Goal: Ask a question: Seek information or help from site administrators or community

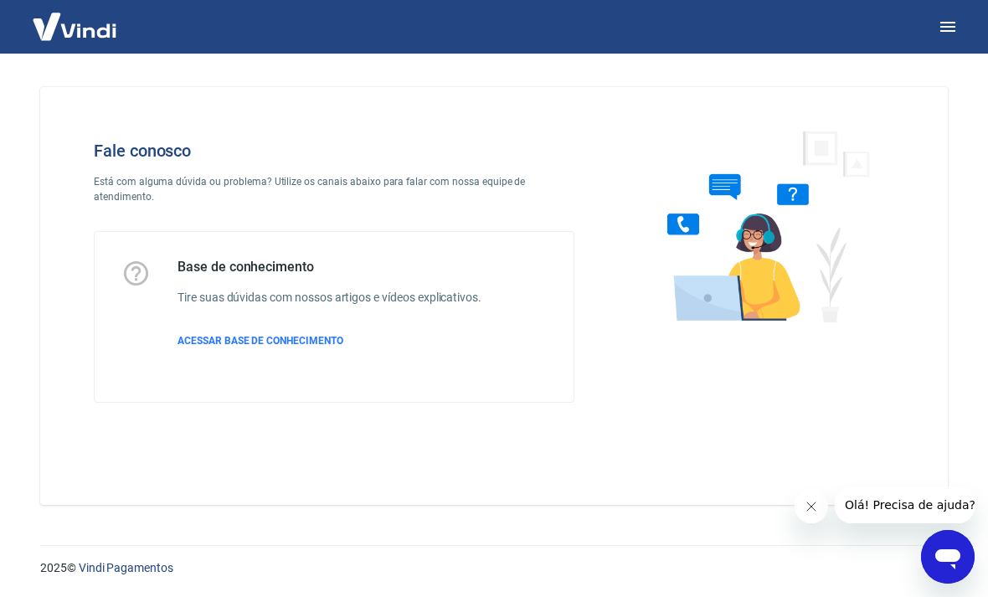
click at [955, 550] on icon "Abrir janela de mensagens" at bounding box center [947, 559] width 25 height 20
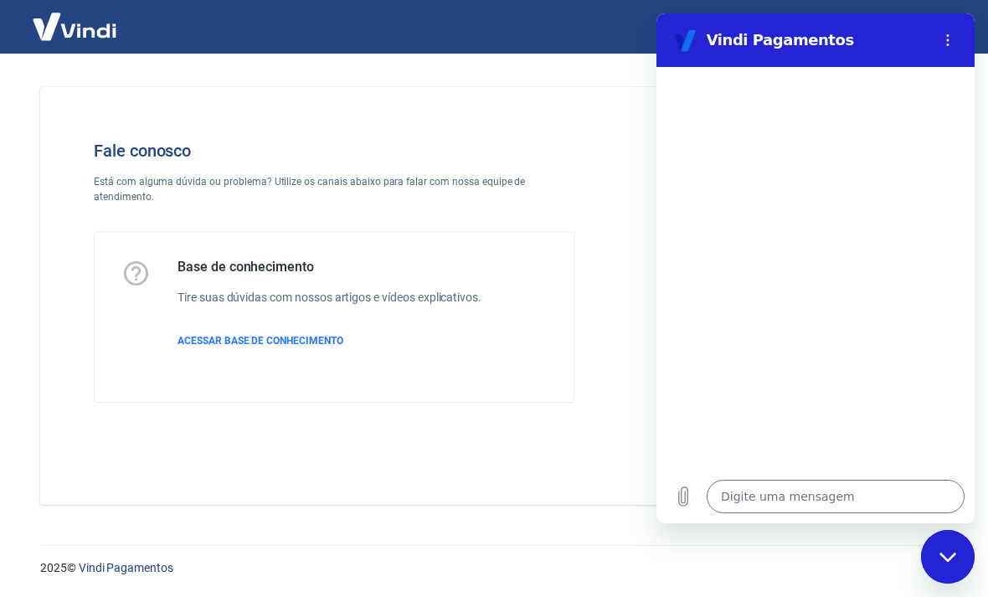
click at [818, 513] on textarea at bounding box center [835, 496] width 258 height 33
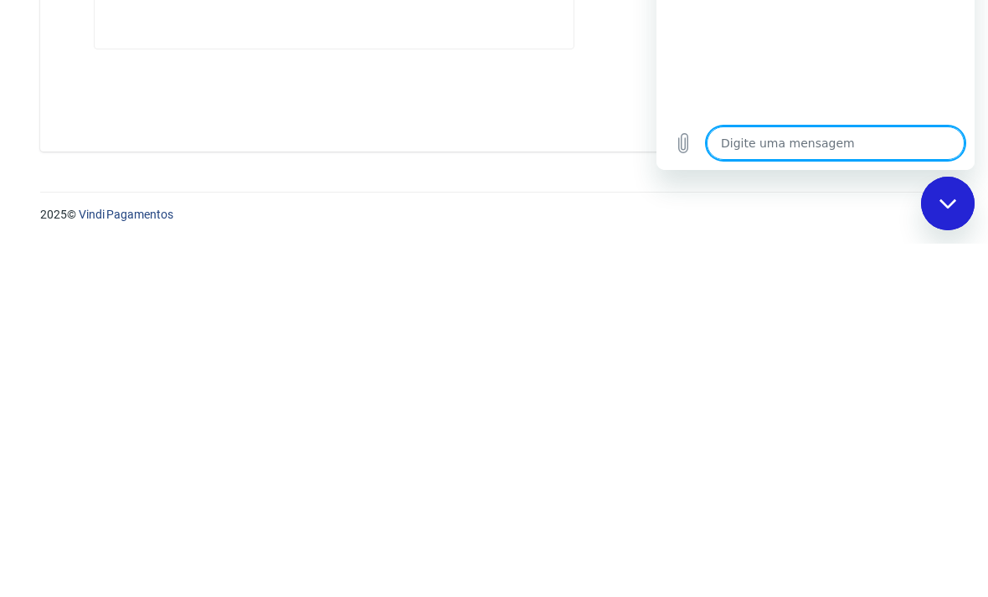
type textarea "O"
type textarea "x"
type textarea "Oi"
type textarea "x"
type textarea "Oi"
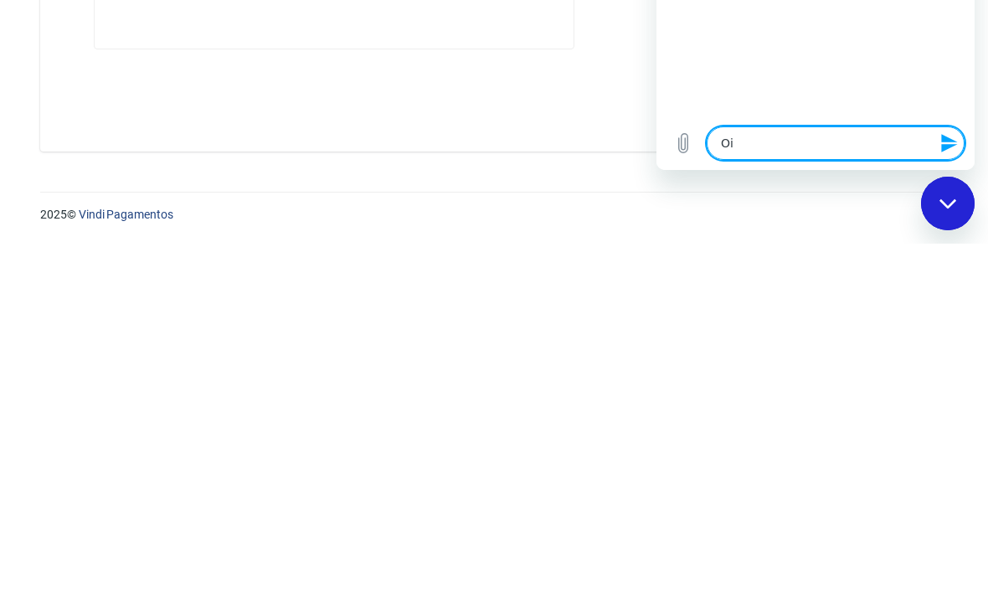
click at [947, 153] on icon "Enviar mensagem" at bounding box center [949, 143] width 20 height 20
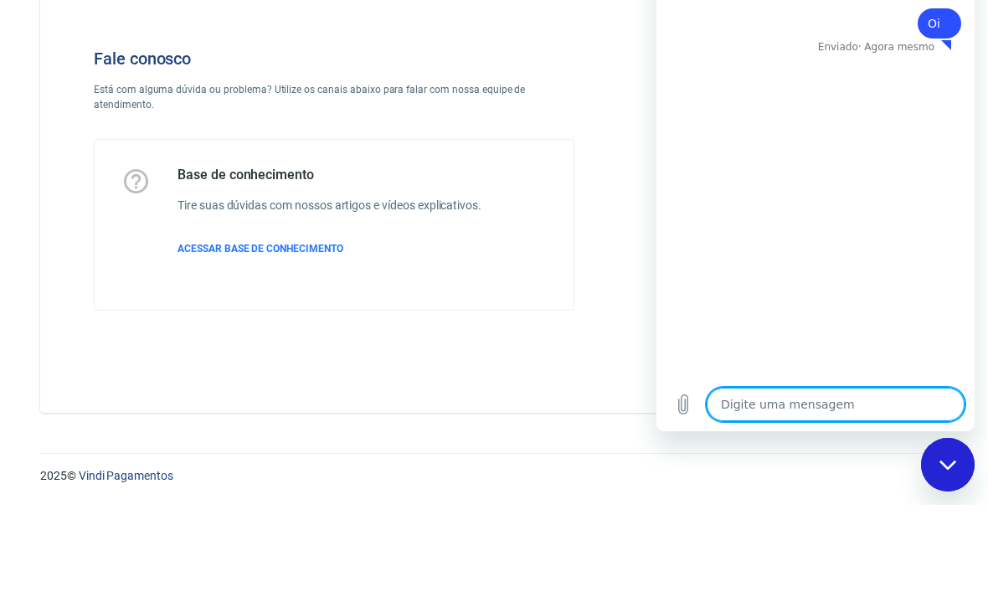
click at [539, 114] on div "Fale conosco Está com alguma dúvida ou problema? Utilize os canais abaixo para …" at bounding box center [334, 272] width 534 height 316
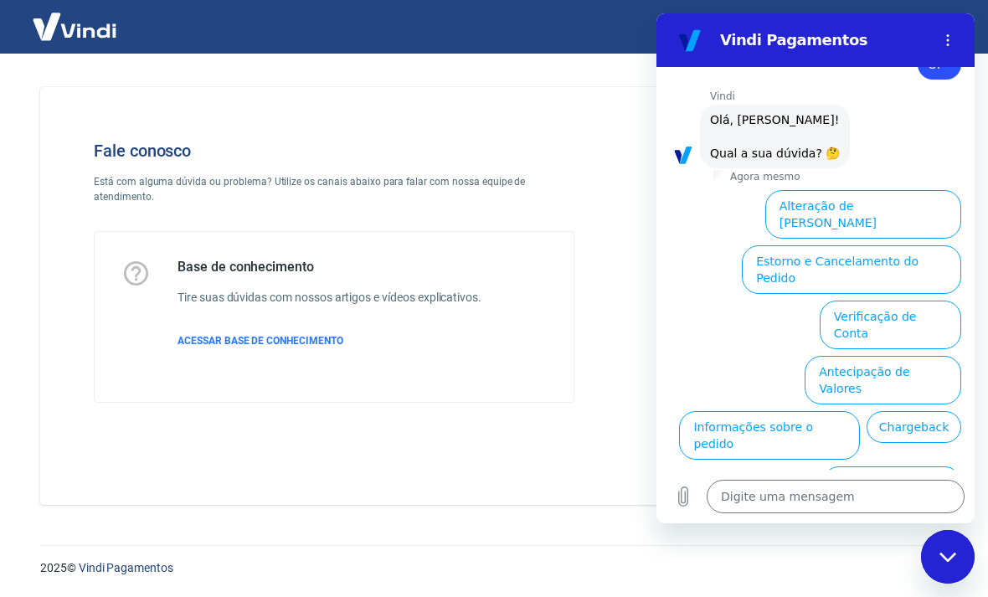
scroll to position [62, 0]
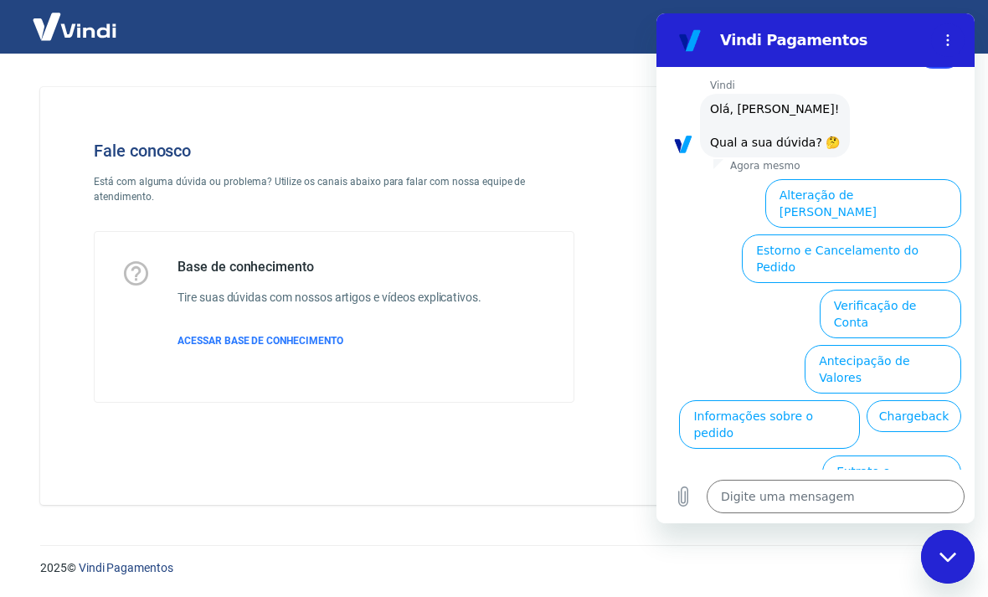
click at [926, 290] on button "Verificação de Conta" at bounding box center [889, 314] width 141 height 49
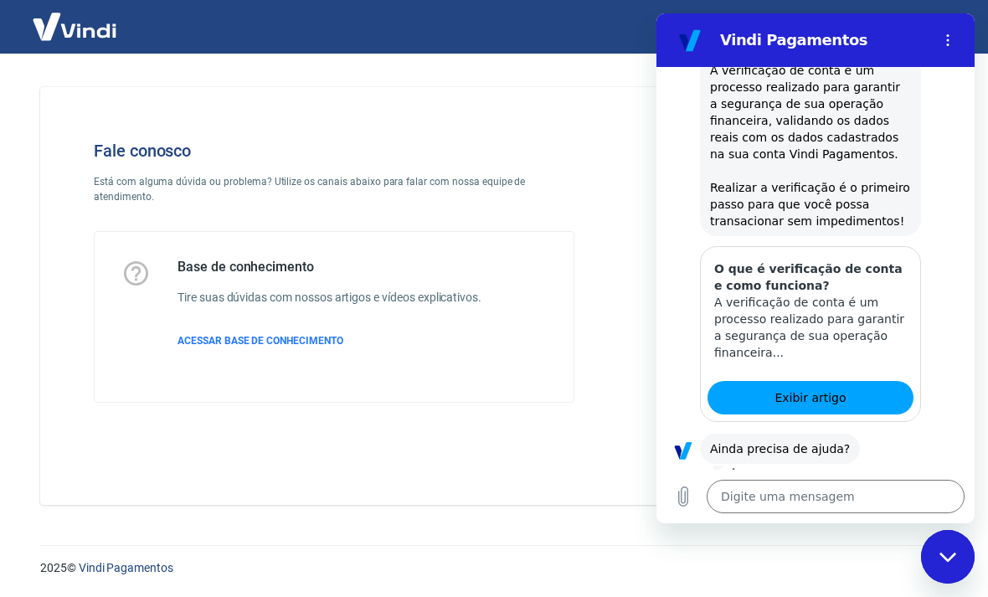
scroll to position [228, 0]
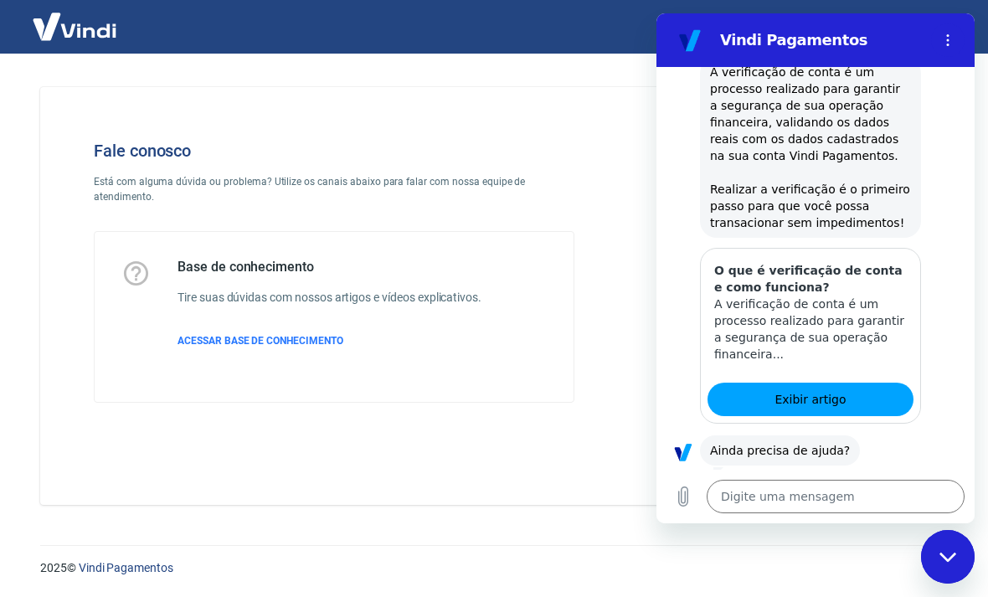
click at [859, 396] on link "Exibir artigo" at bounding box center [810, 398] width 206 height 33
type textarea "x"
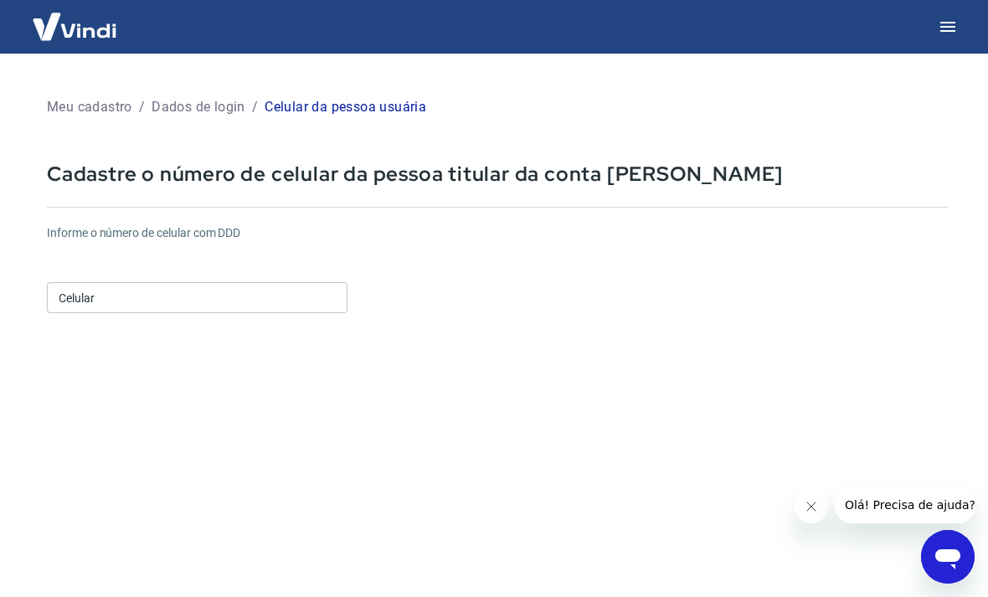
click at [269, 306] on input "Celular" at bounding box center [197, 297] width 300 height 31
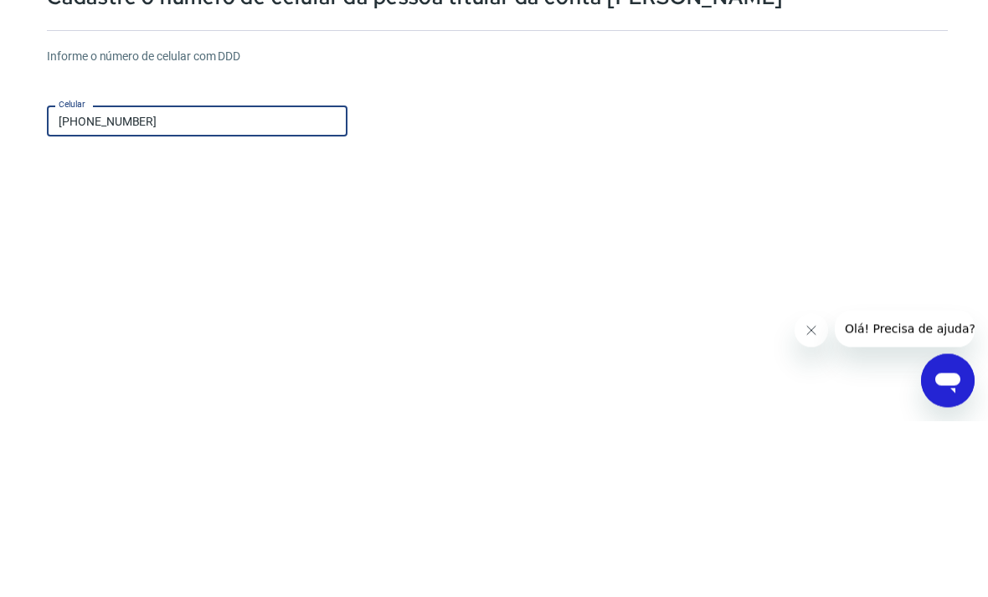
type input "(86) 99967-8431"
click at [608, 224] on div "Informe o número de celular com DDD Celular (86) 99967-8431 Celular" at bounding box center [497, 270] width 900 height 92
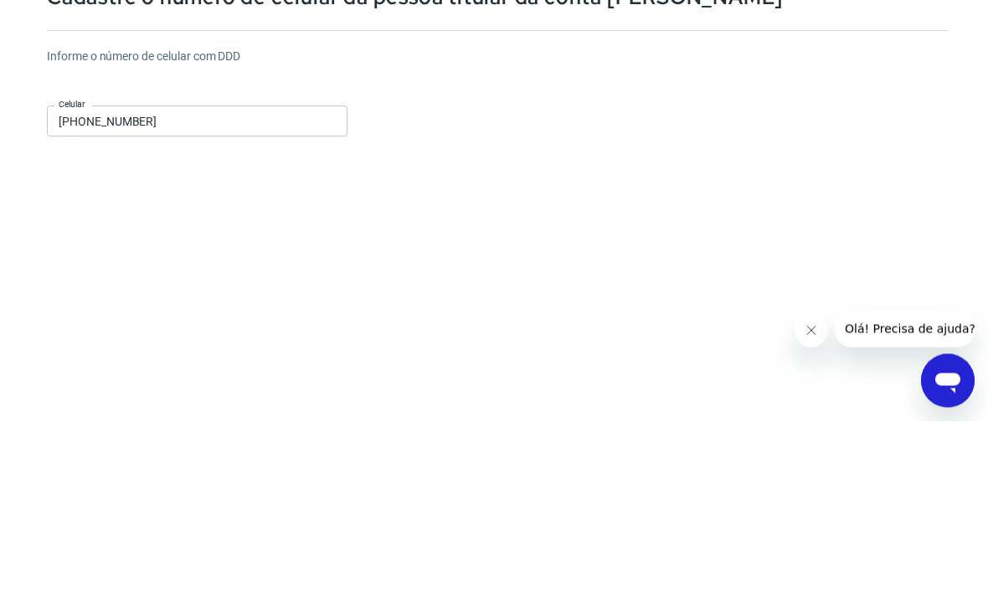
scroll to position [177, 0]
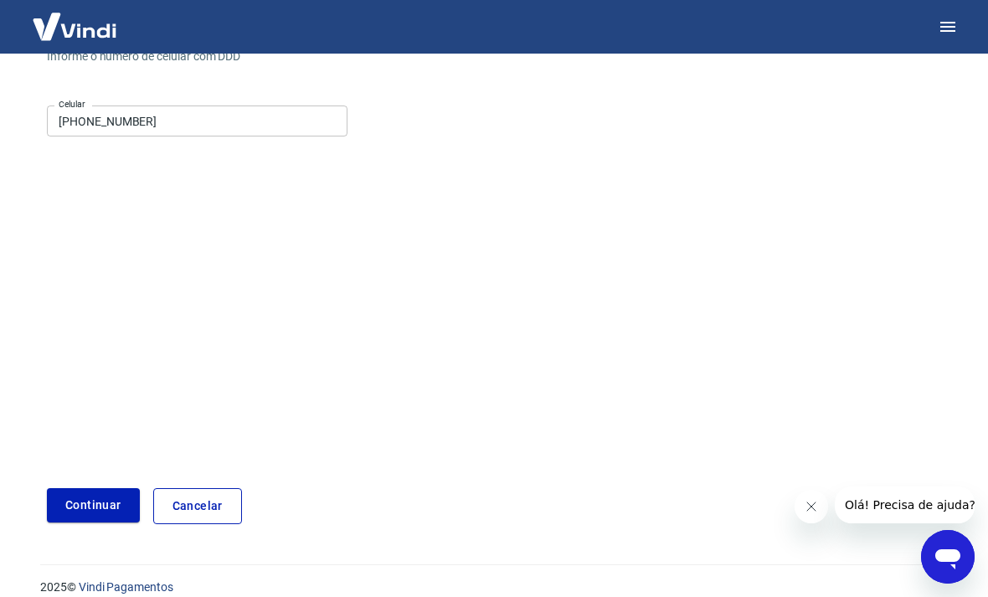
click at [105, 515] on button "Continuar" at bounding box center [93, 505] width 93 height 34
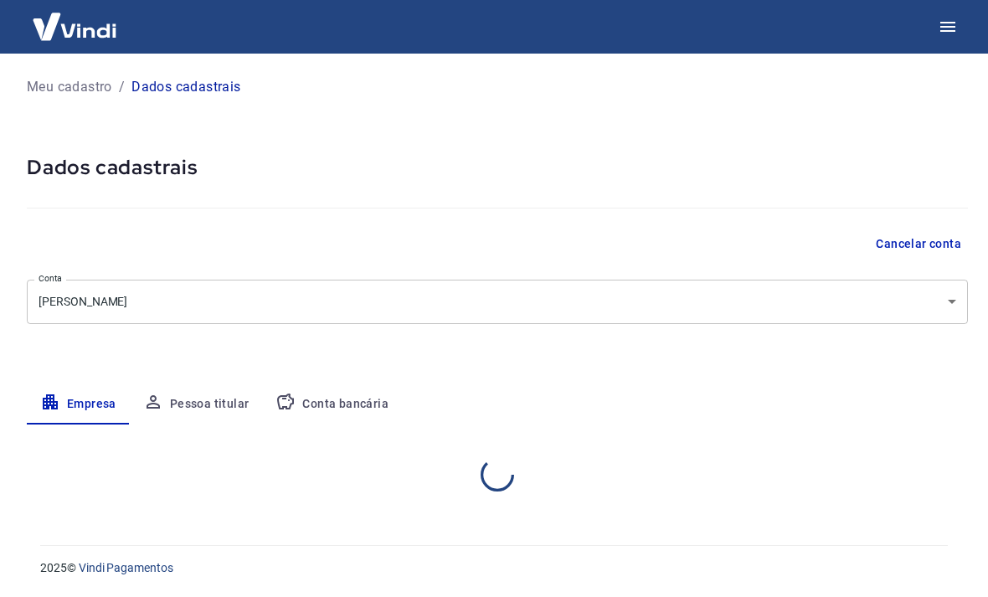
select select "PI"
select select "business"
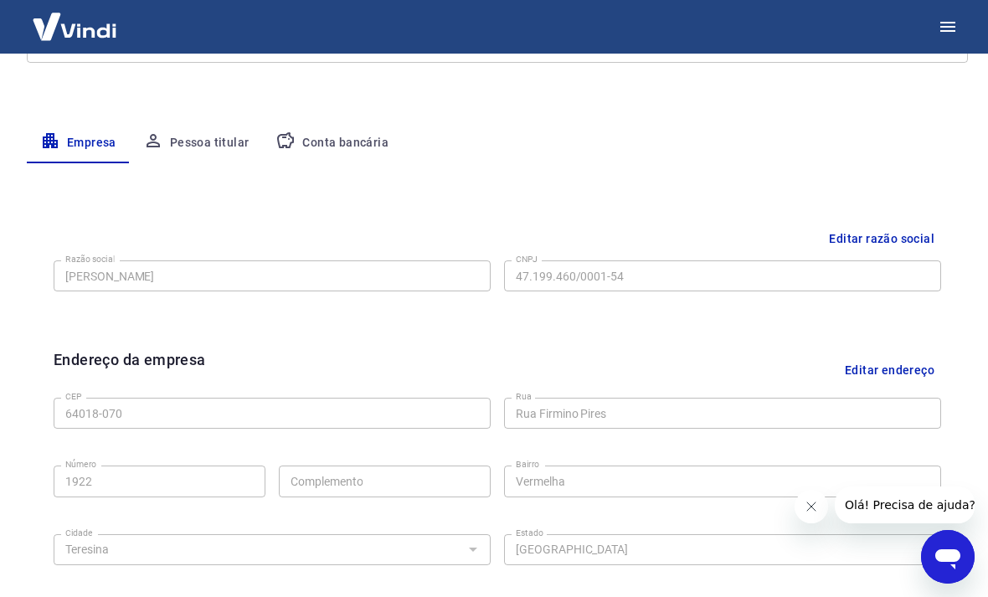
scroll to position [261, 0]
click at [199, 132] on button "Pessoa titular" at bounding box center [196, 143] width 133 height 40
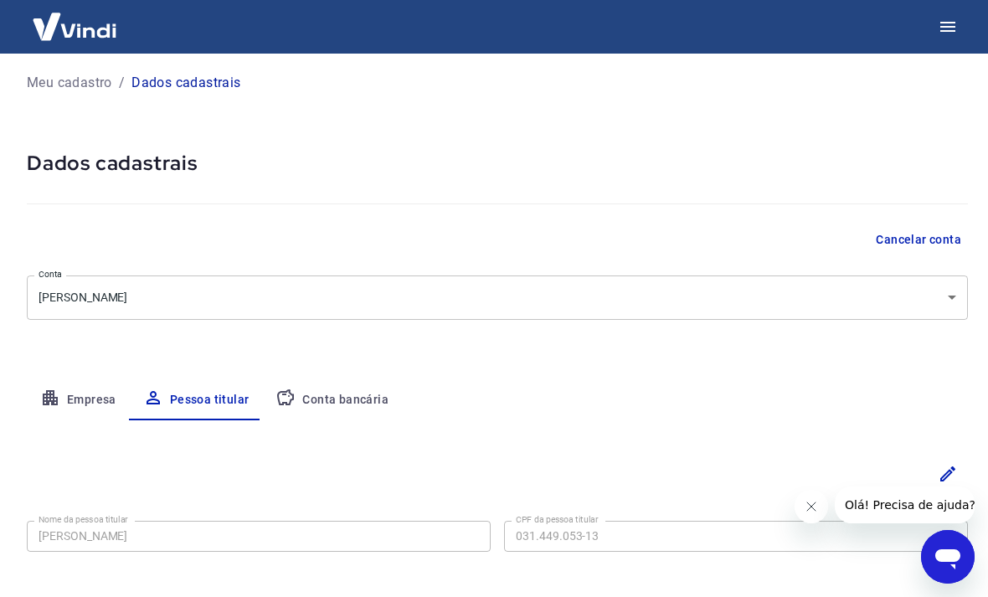
scroll to position [27, 0]
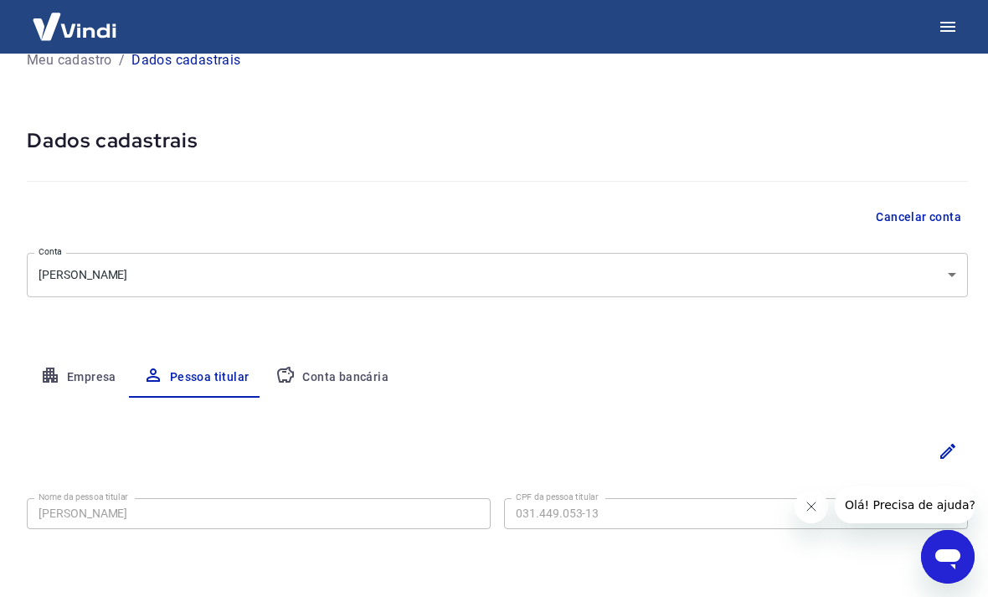
click at [947, 451] on icon "Editar" at bounding box center [947, 451] width 20 height 20
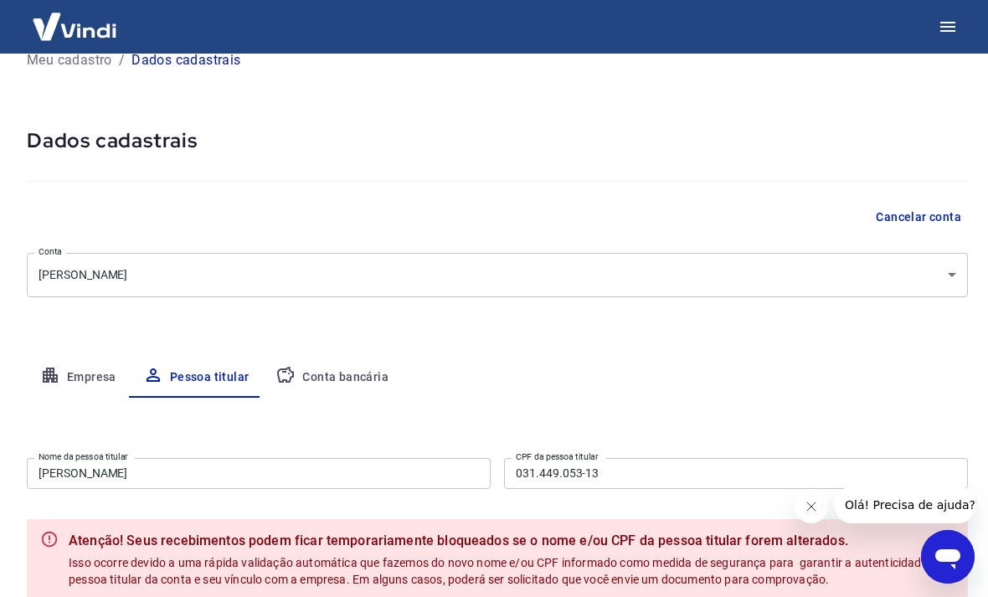
click at [59, 477] on input "[PERSON_NAME]" at bounding box center [259, 473] width 464 height 31
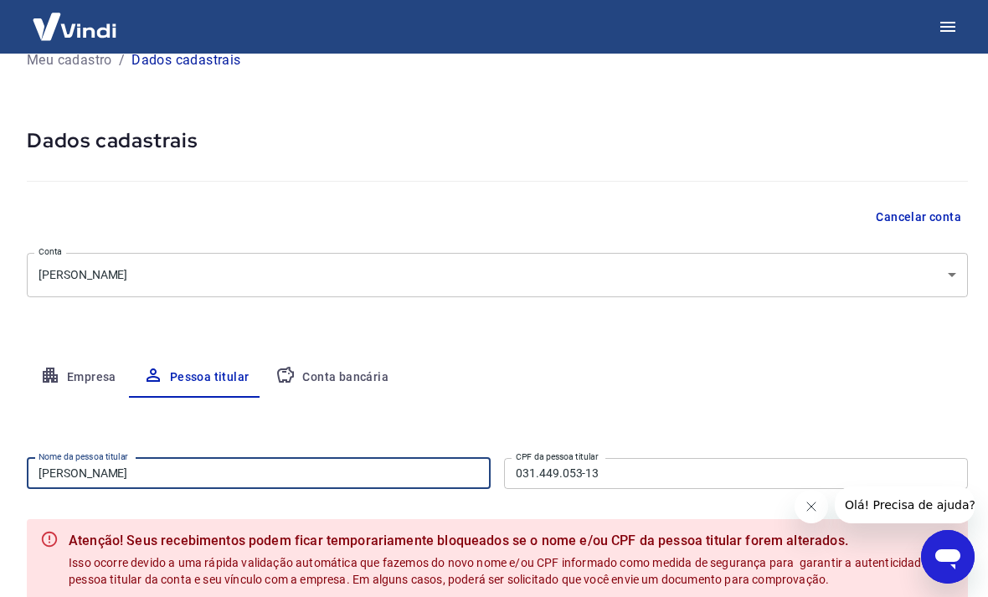
scroll to position [51, 0]
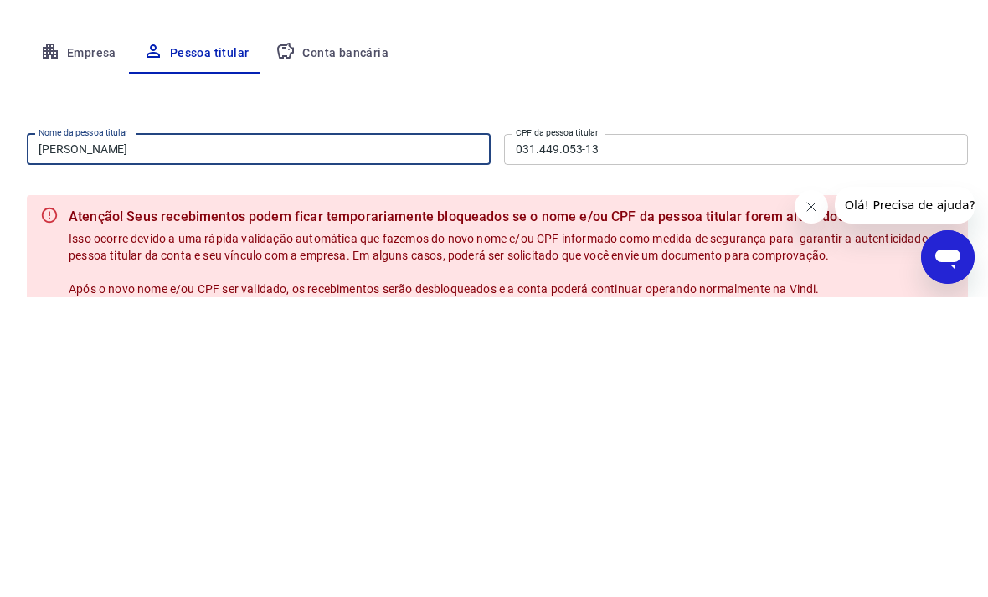
click at [43, 434] on input "[PERSON_NAME]" at bounding box center [259, 449] width 464 height 31
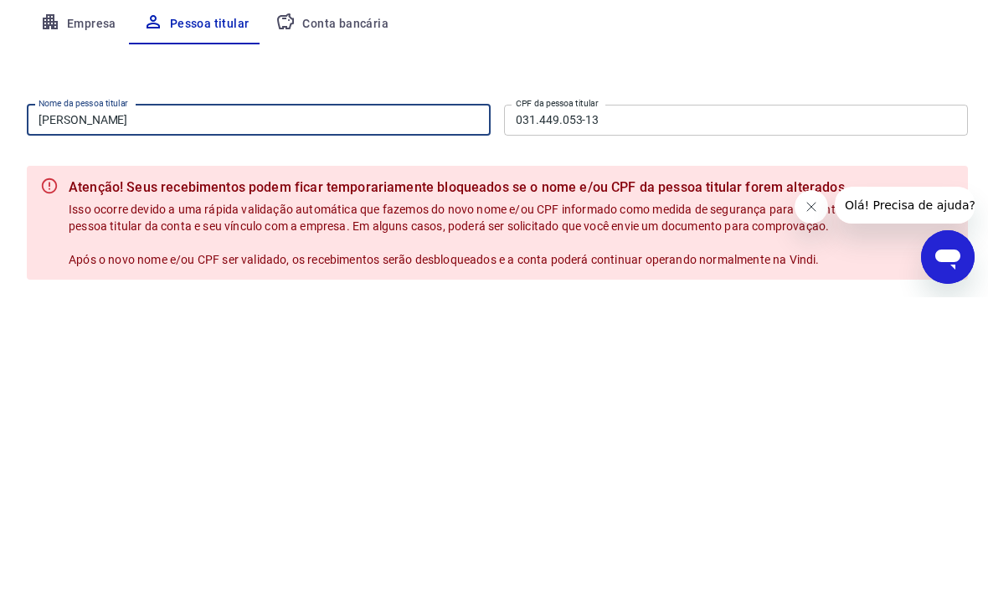
scroll to position [82, 0]
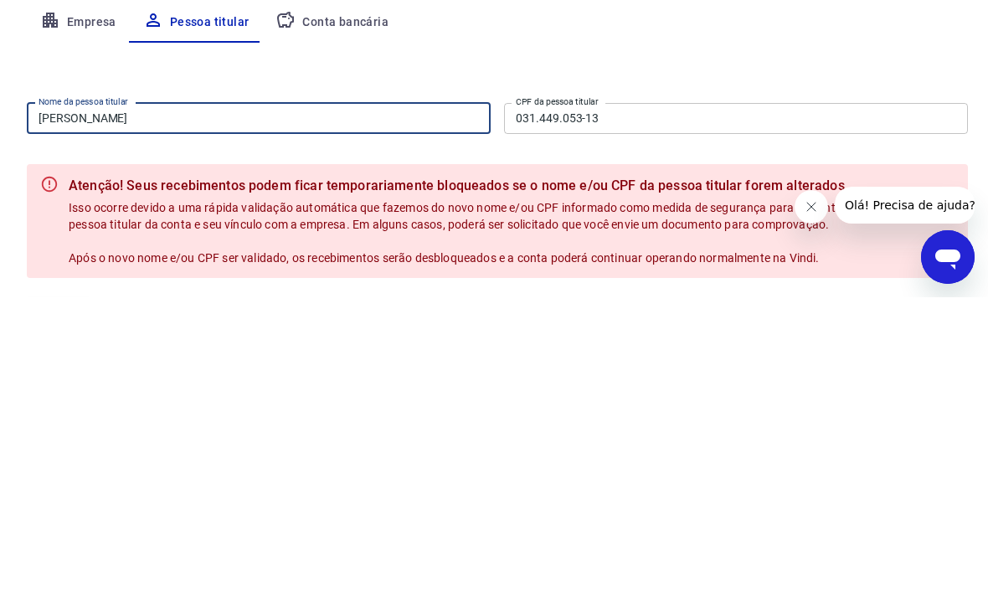
click at [221, 403] on input "[PERSON_NAME]" at bounding box center [259, 418] width 464 height 31
type input "[PERSON_NAME]"
click at [908, 342] on div "Nome da pessoa titular [PERSON_NAME] Nome da pessoa titular CPF da pessoa titul…" at bounding box center [497, 495] width 941 height 307
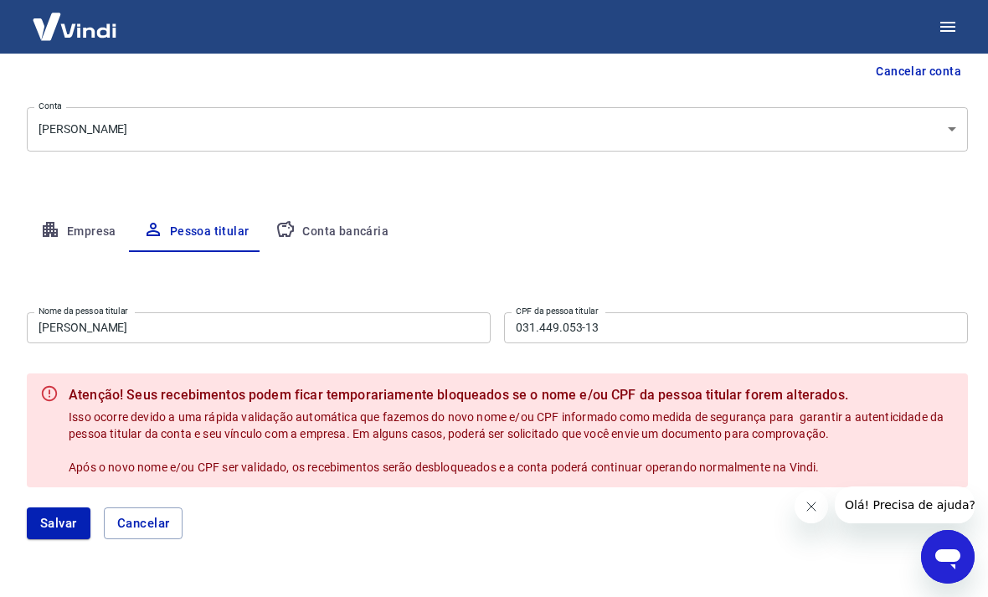
click at [60, 519] on button "Salvar" at bounding box center [59, 523] width 64 height 32
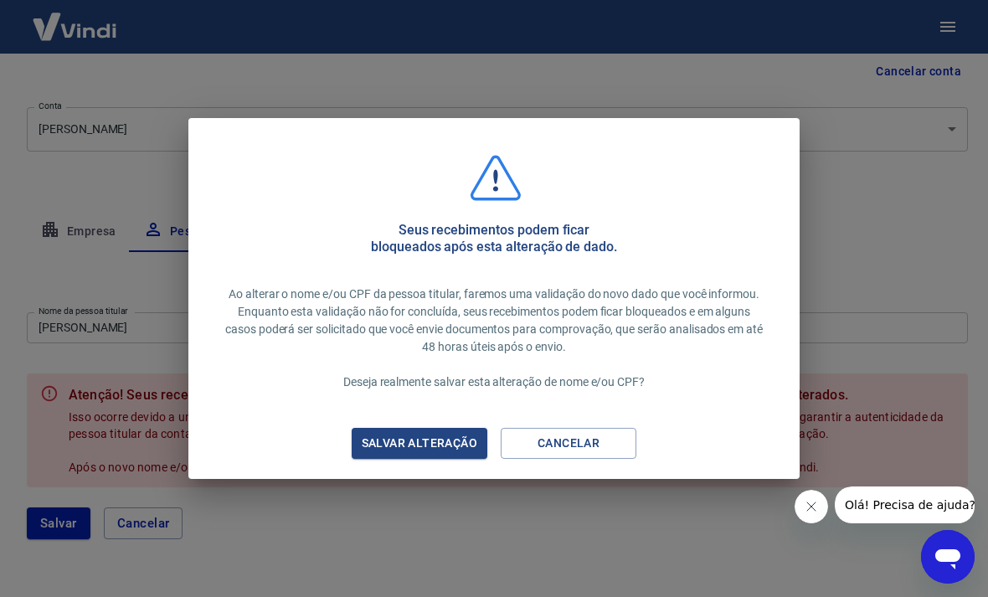
click at [445, 454] on div "Salvar alteração" at bounding box center [419, 443] width 156 height 21
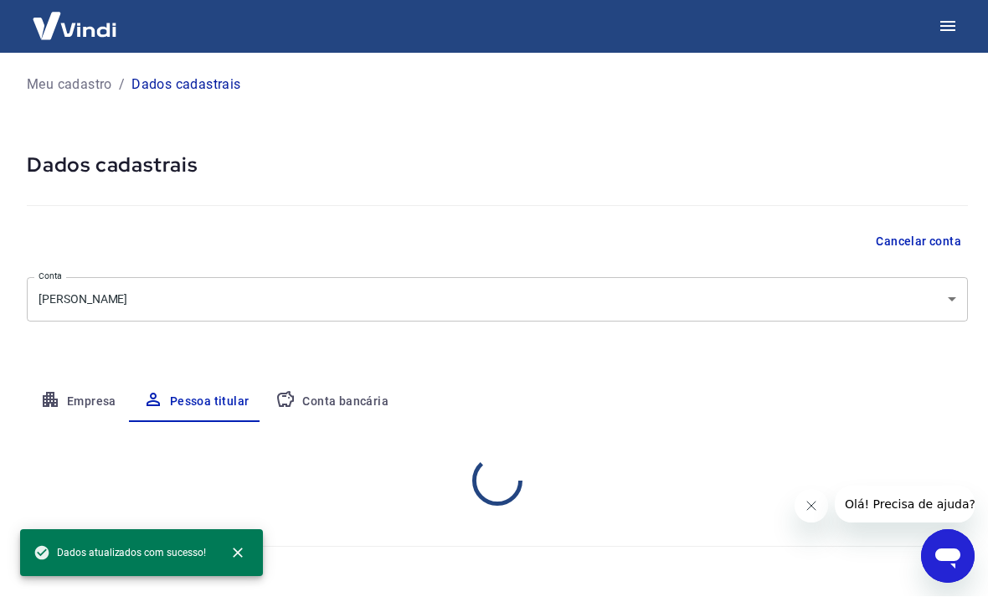
scroll to position [3, 0]
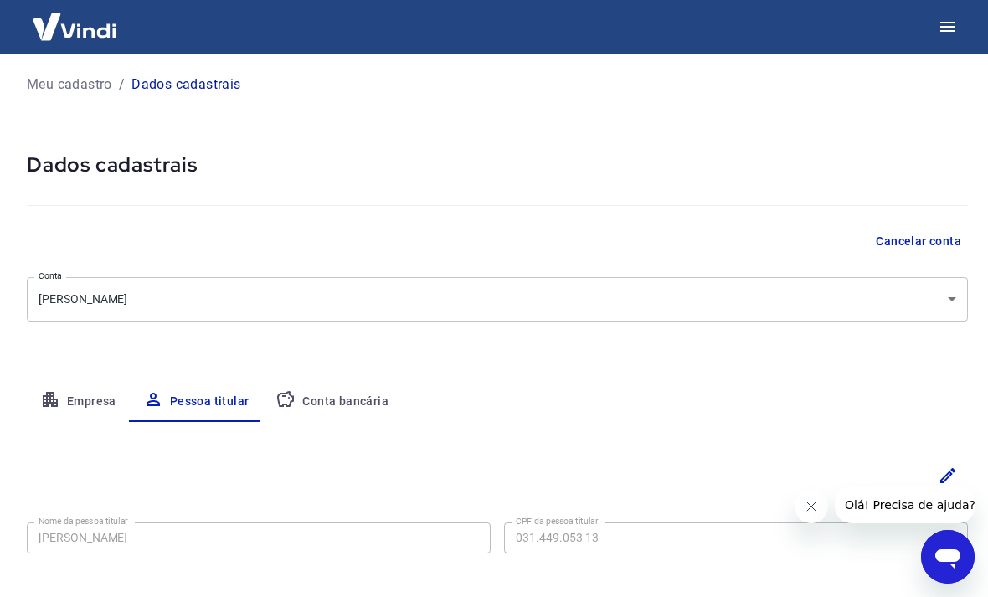
click at [346, 413] on button "Conta bancária" at bounding box center [332, 402] width 140 height 40
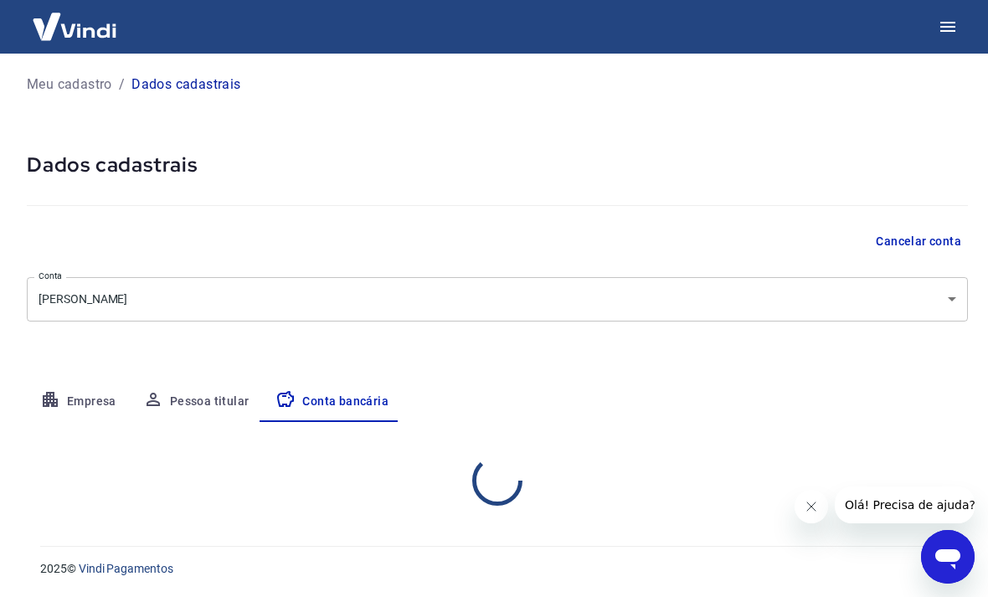
select select "1"
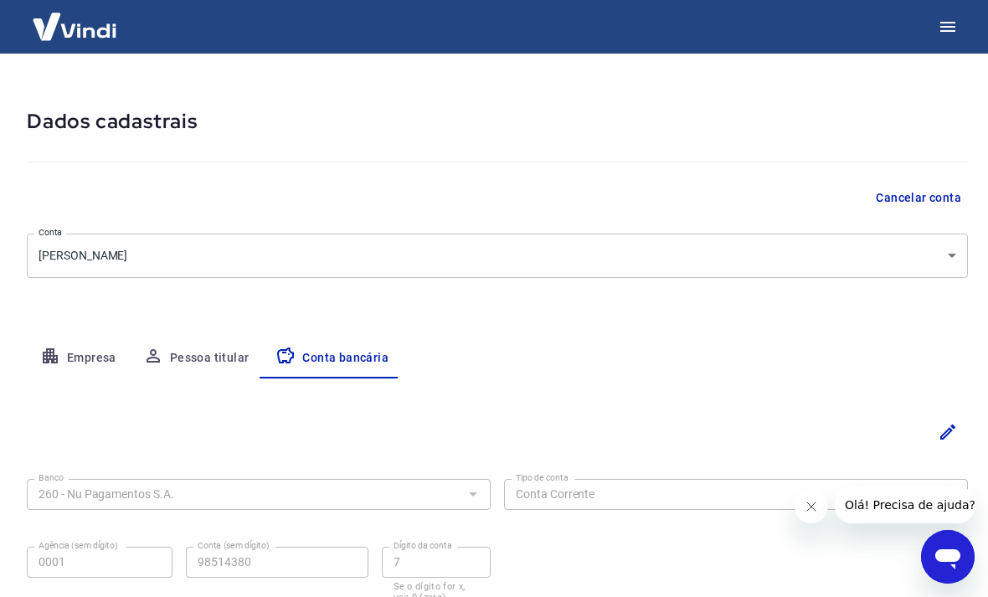
scroll to position [0, 0]
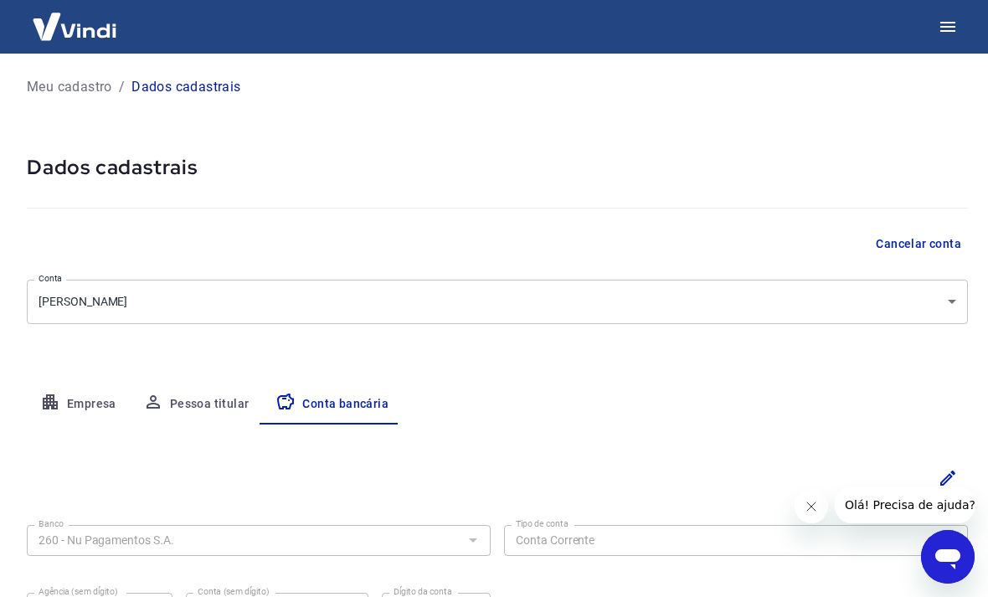
click at [952, 552] on icon "Abrir janela de mensagens" at bounding box center [947, 559] width 25 height 20
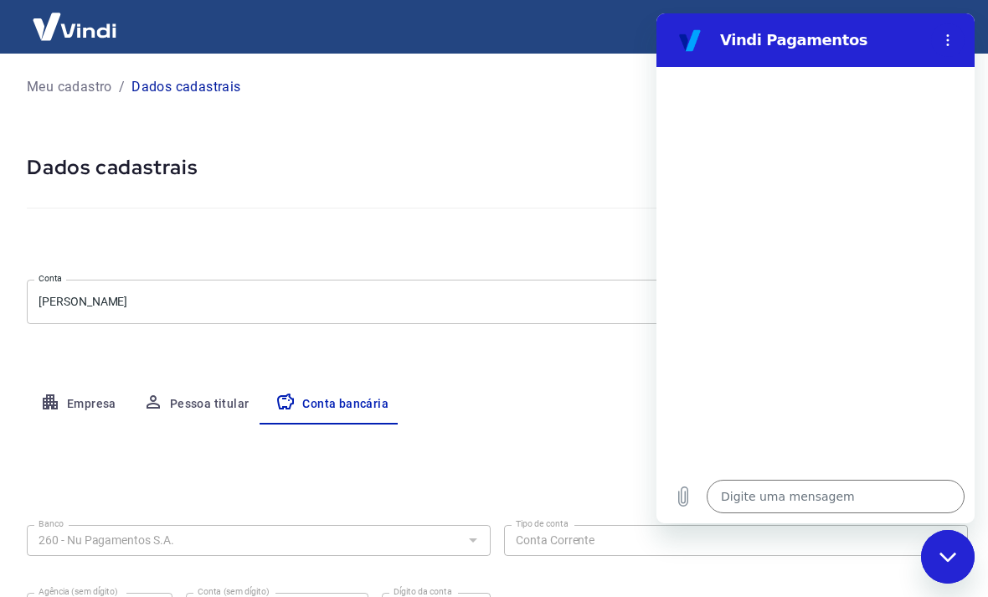
click at [952, 555] on icon "Fechar janela de mensagens" at bounding box center [948, 557] width 18 height 11
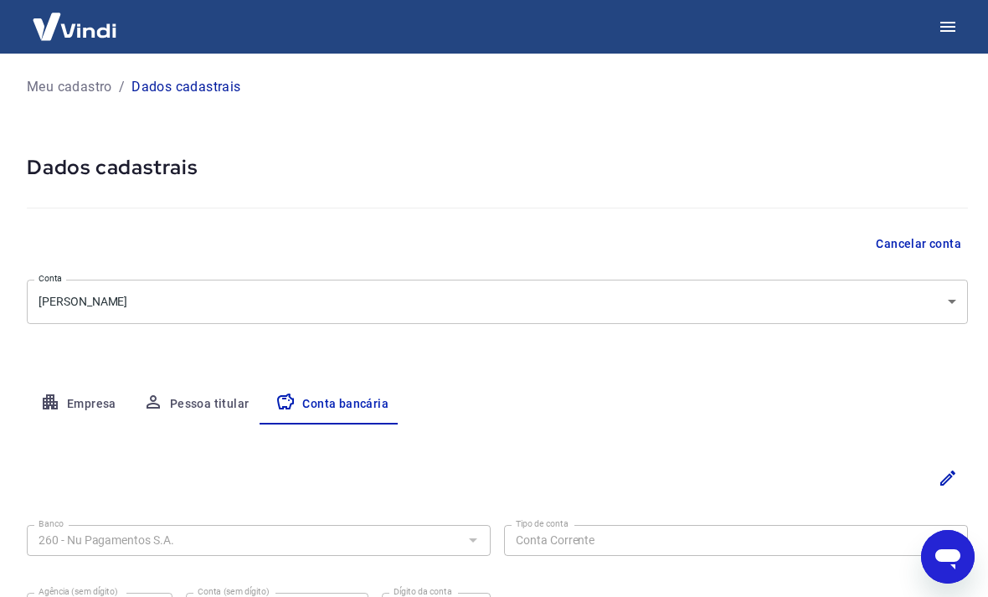
click at [952, 557] on icon "Abrir janela de mensagens" at bounding box center [947, 559] width 25 height 20
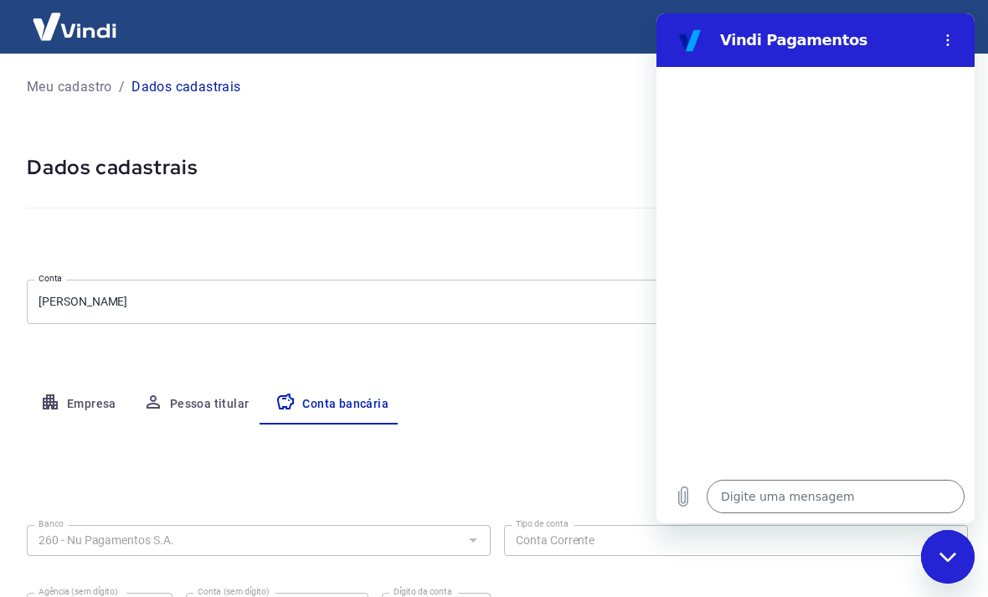
click at [949, 556] on icon "Fechar janela de mensagens" at bounding box center [948, 557] width 18 height 11
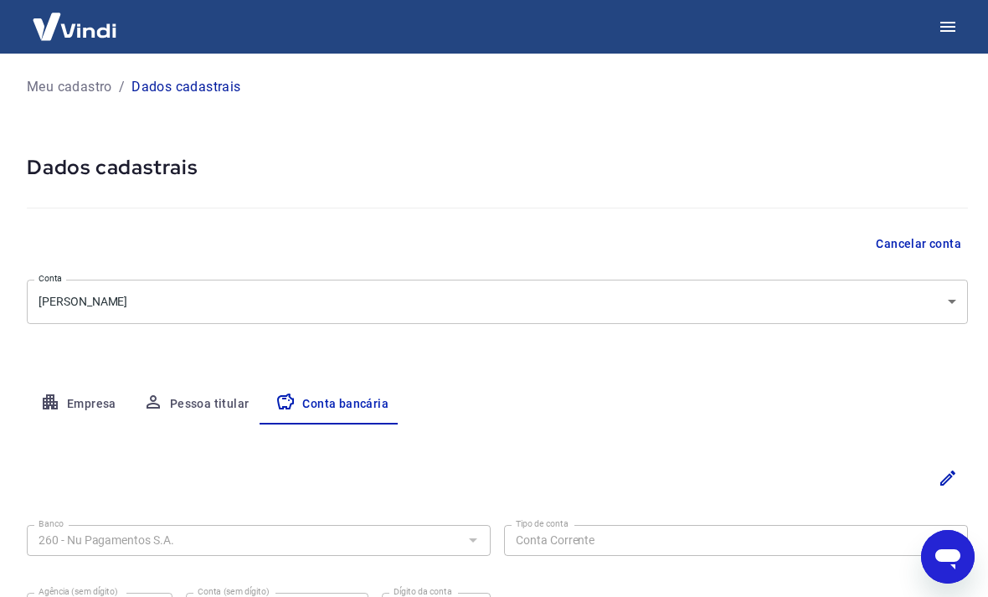
click at [952, 558] on icon "Abrir janela de mensagens" at bounding box center [947, 559] width 25 height 20
type textarea "x"
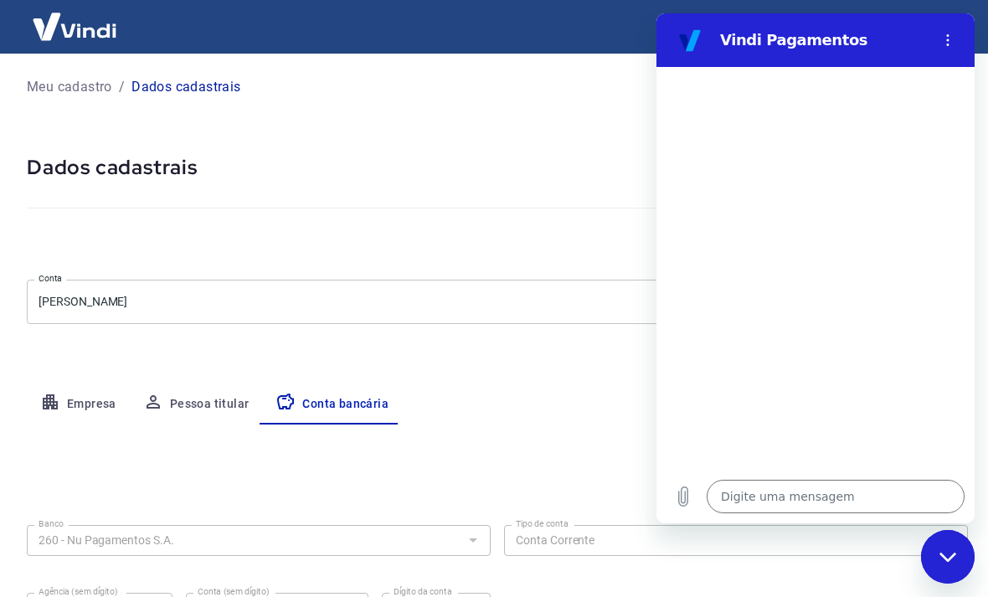
click at [863, 513] on textarea at bounding box center [835, 496] width 258 height 33
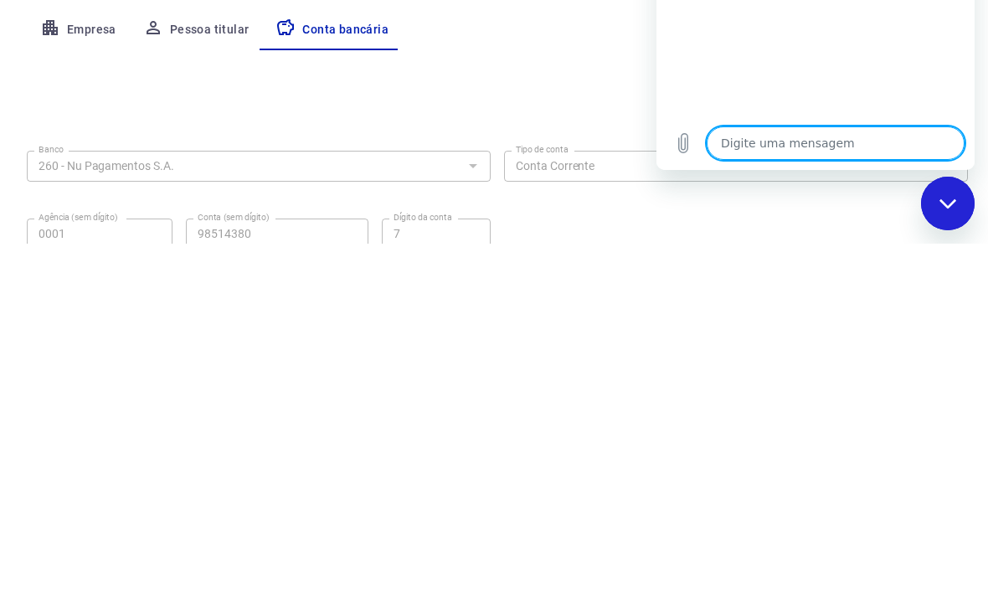
type textarea "A"
type textarea "x"
type textarea "Ac"
type textarea "x"
type textarea "Ach"
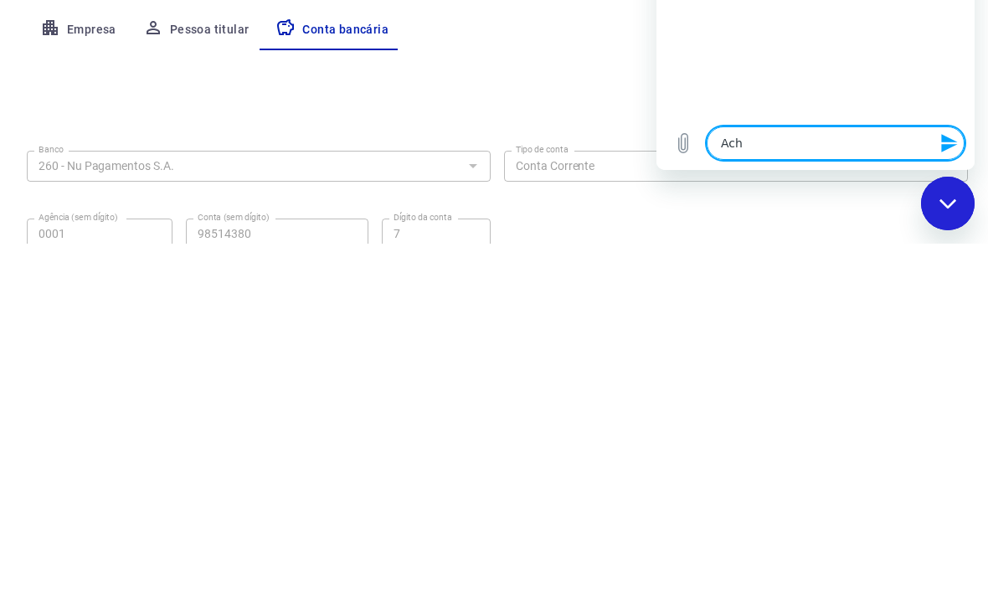
type textarea "x"
type textarea "Ache"
type textarea "x"
type textarea "Achei"
type textarea "x"
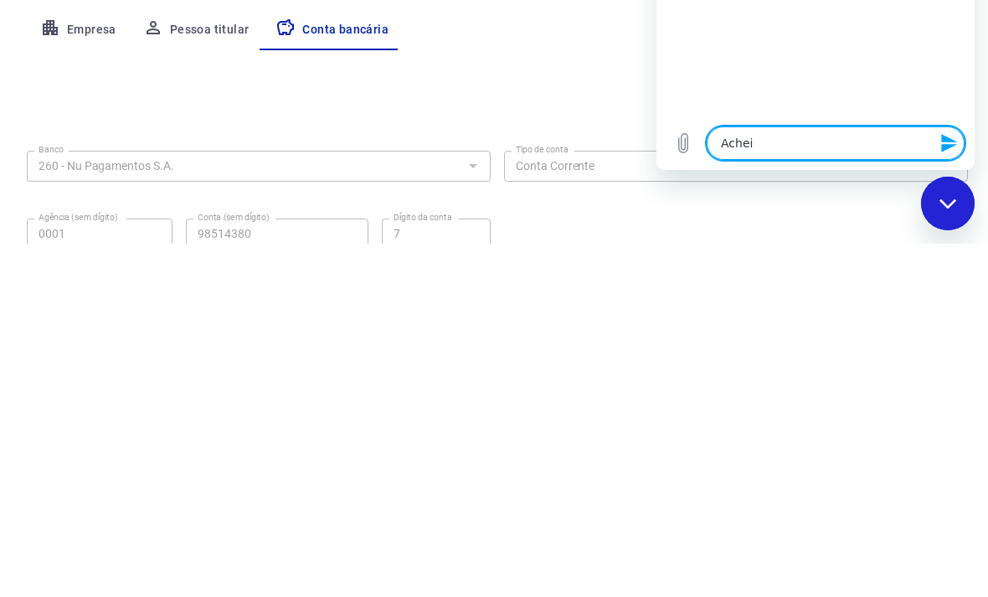
type textarea "Achei"
type textarea "x"
type textarea "Achei s"
type textarea "x"
type textarea "Achei sw"
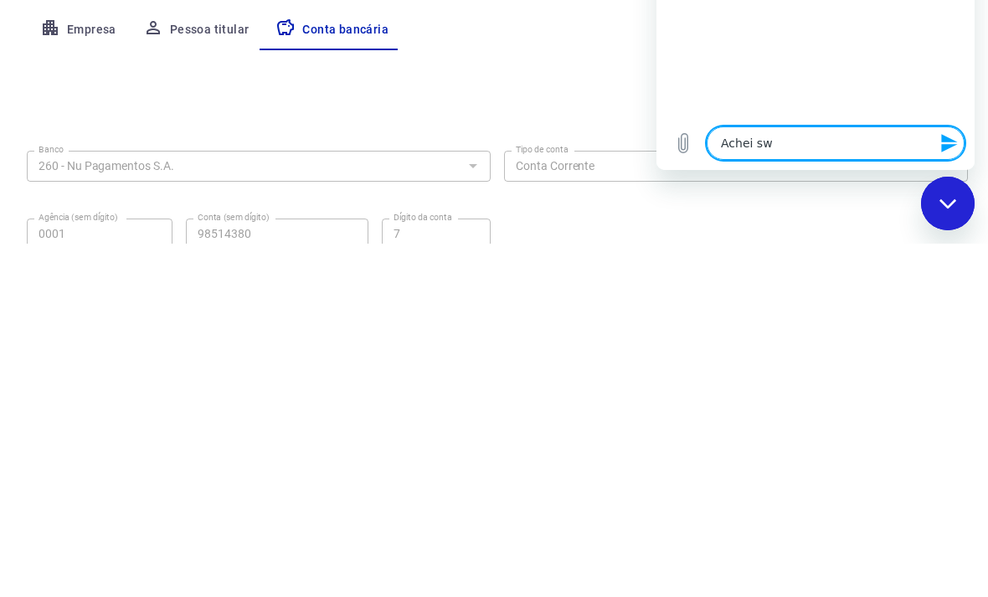
type textarea "x"
type textarea "Achei swu"
type textarea "x"
type textarea "Achei swui"
type textarea "x"
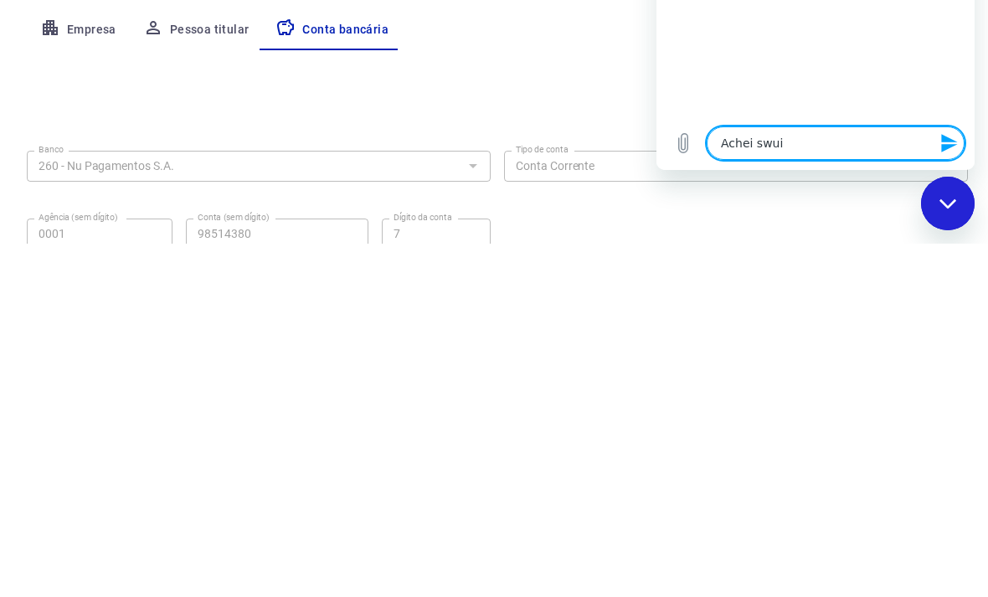
type textarea "Achei aqui"
type textarea "x"
type textarea "Achei aqui"
type textarea "x"
type textarea "Achei aqui u"
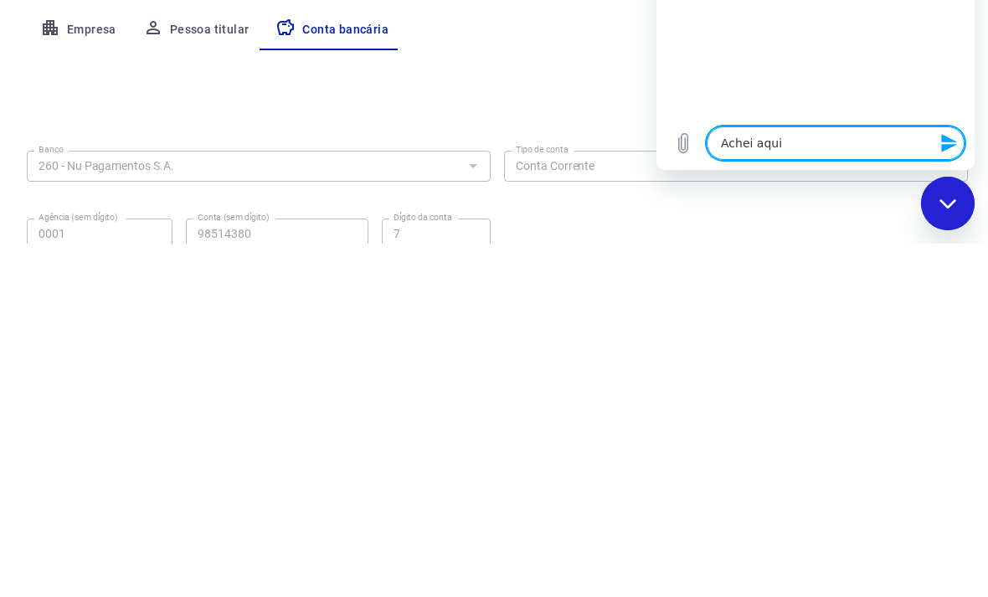
type textarea "x"
type textarea "Achei aqui um"
type textarea "x"
type textarea "Achei aqui um"
type textarea "x"
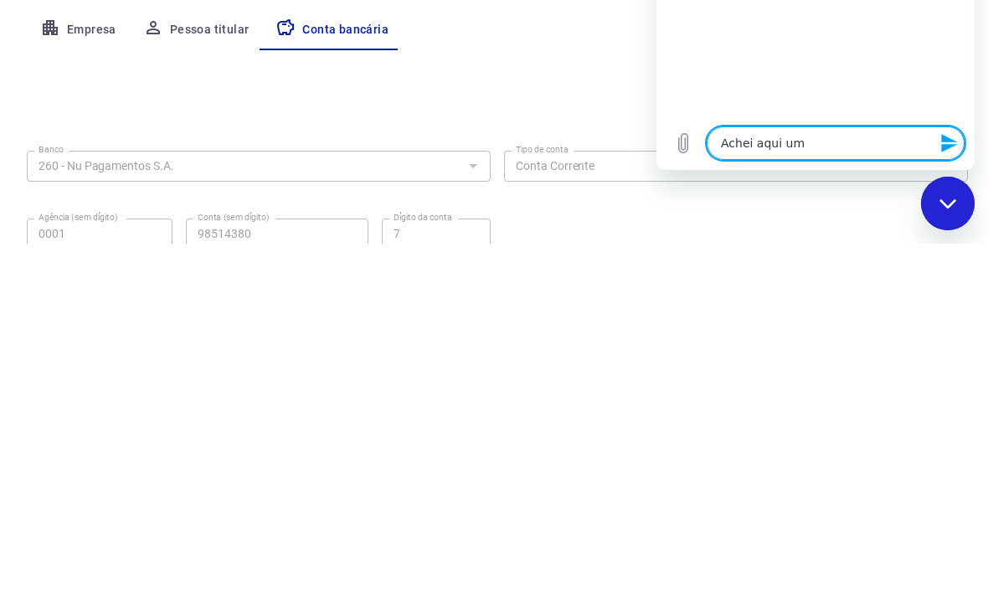
type textarea "Achei aqui um c"
type textarea "x"
type textarea "Achei aqui um cs"
type textarea "x"
type textarea "Achei aqui um csm"
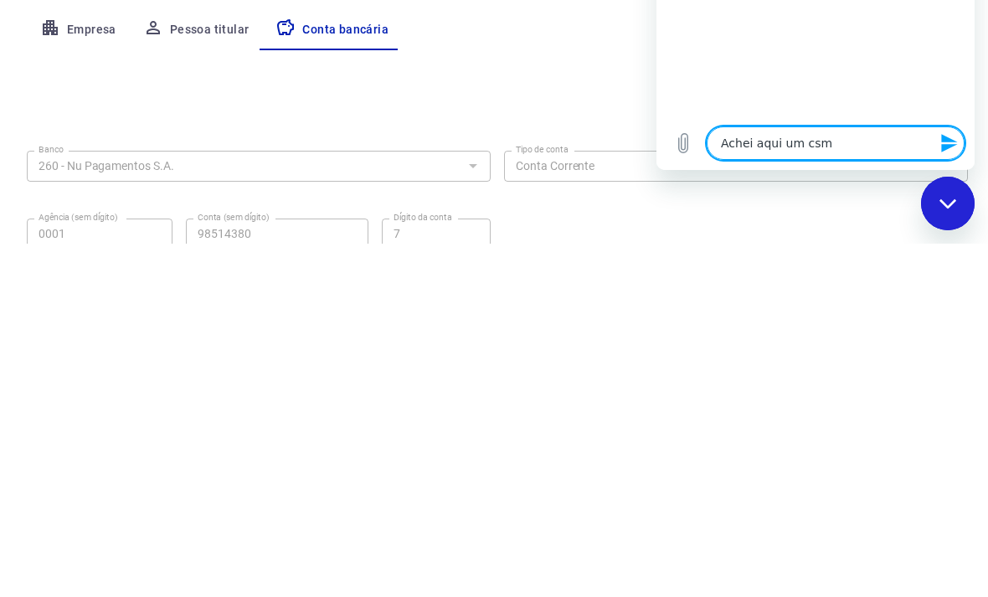
type textarea "x"
type textarea "Achei aqui um csmp"
type textarea "x"
type textarea "Achei aqui um csmpo"
type textarea "x"
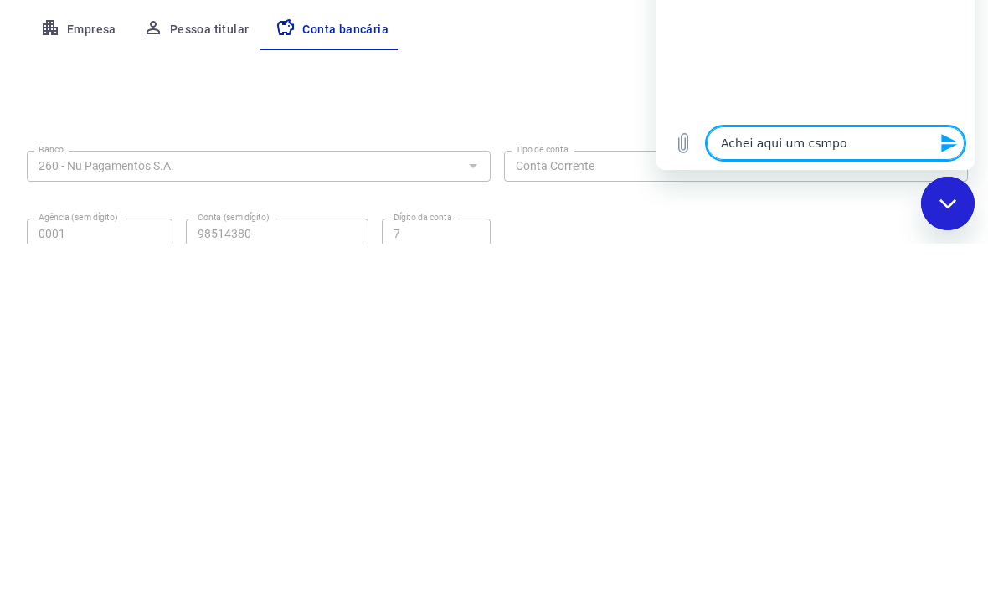
type textarea "Achei aqui um csmpo"
click at [947, 152] on icon "Enviar mensagem" at bounding box center [949, 143] width 16 height 18
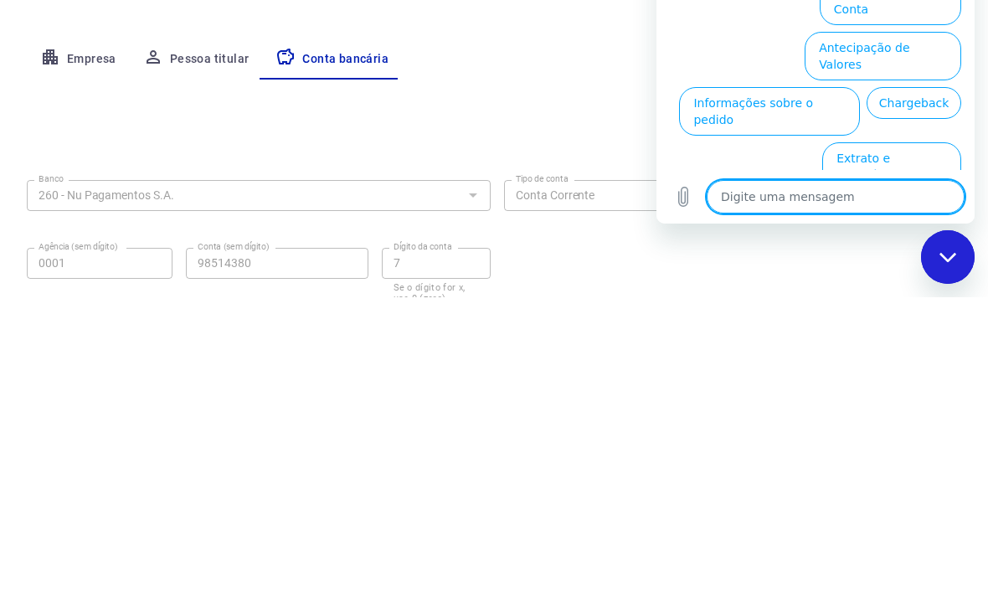
scroll to position [79, 0]
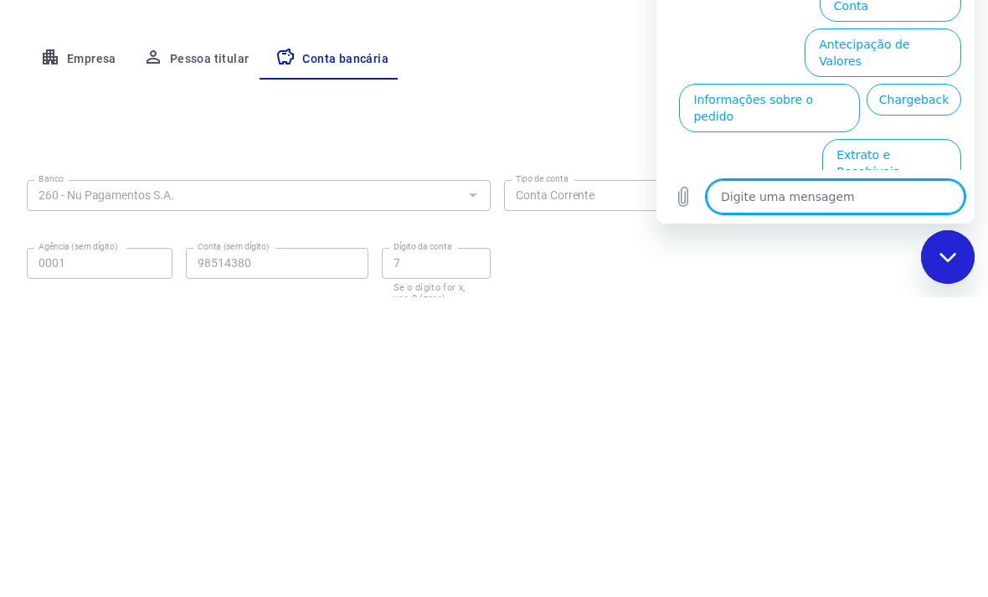
click at [949, 253] on icon "Fechar janela de mensagens" at bounding box center [948, 257] width 18 height 11
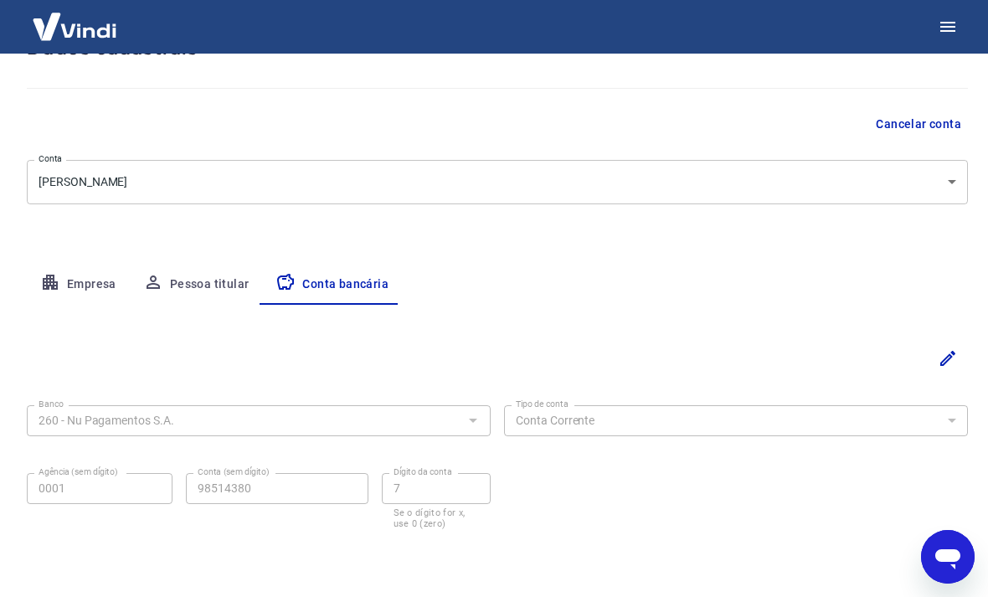
click at [957, 555] on icon "Abrir janela de mensagens" at bounding box center [947, 559] width 25 height 20
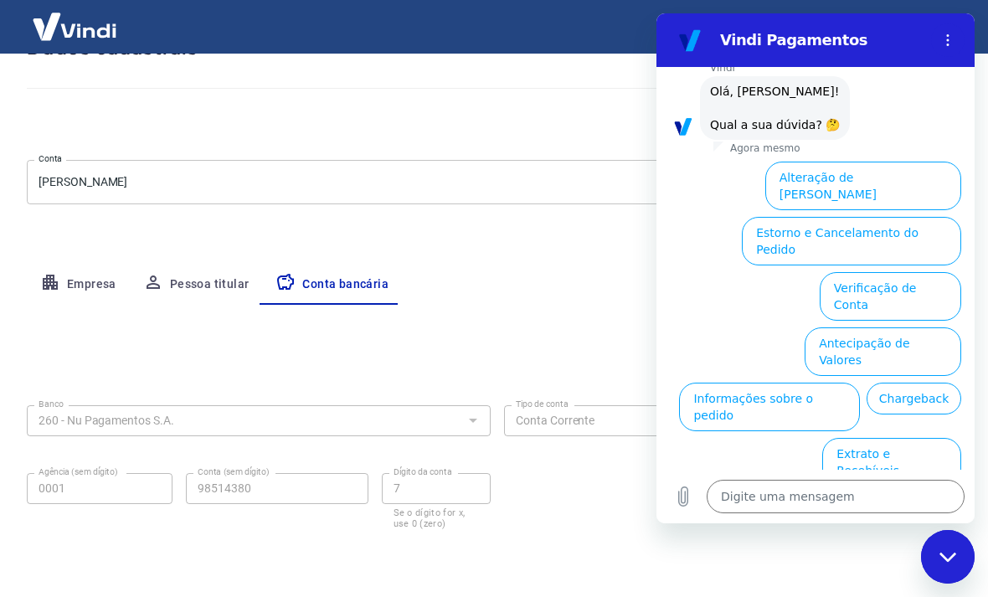
scroll to position [79, 0]
click at [923, 273] on button "Verificação de Conta" at bounding box center [889, 297] width 141 height 49
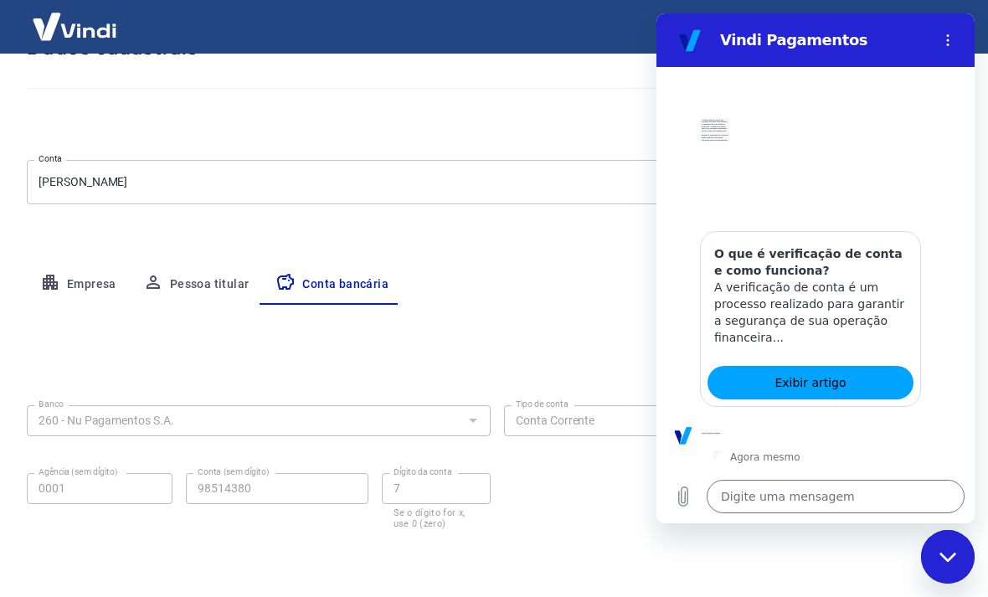
click at [868, 502] on button "Sim" at bounding box center [878, 486] width 49 height 32
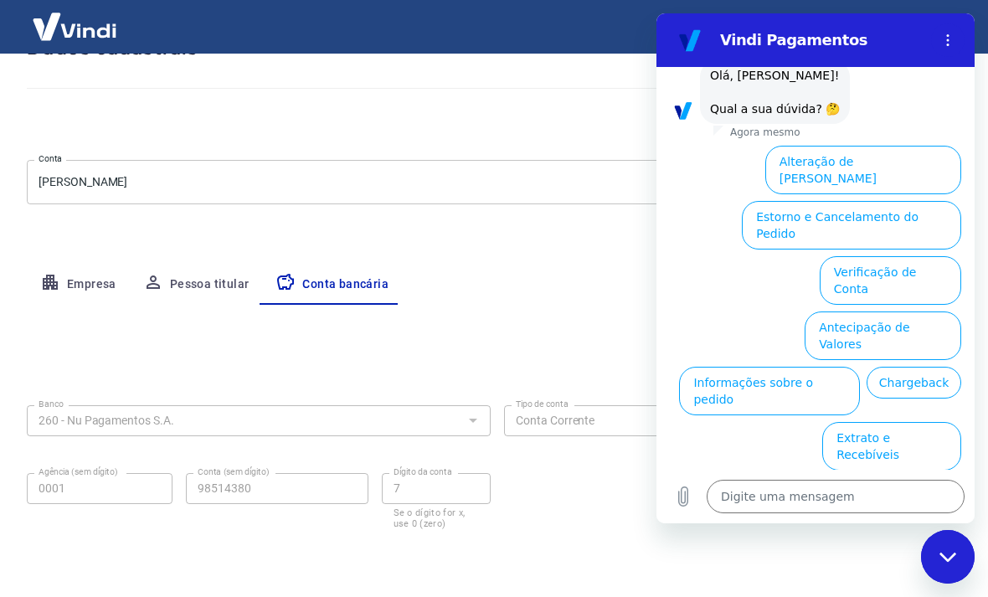
scroll to position [698, 0]
click at [931, 233] on button "Estorno e Cancelamento do Pedido" at bounding box center [850, 225] width 219 height 49
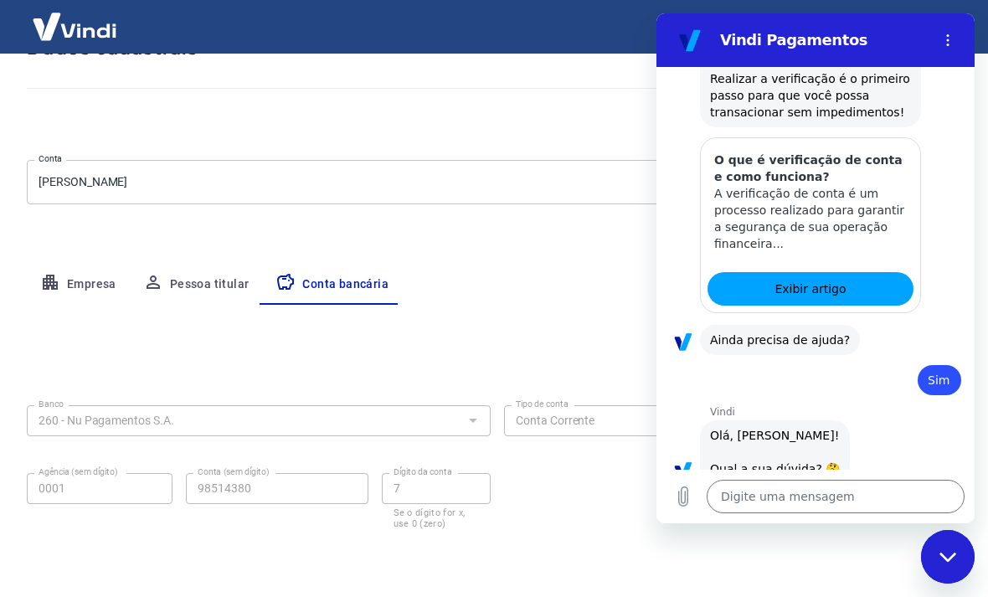
scroll to position [338, 0]
click at [883, 305] on link "Exibir artigo" at bounding box center [810, 288] width 206 height 33
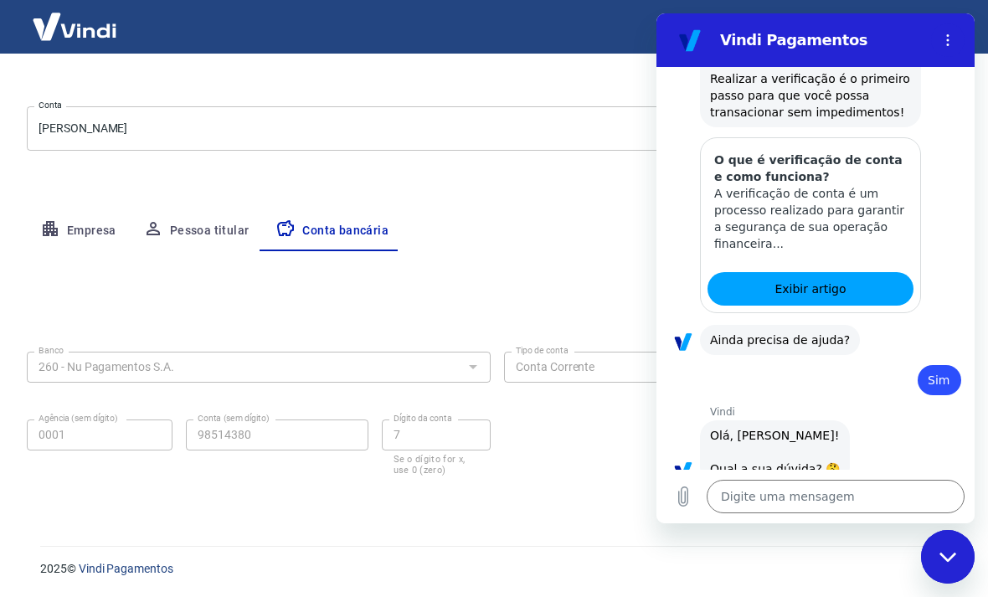
type textarea "x"
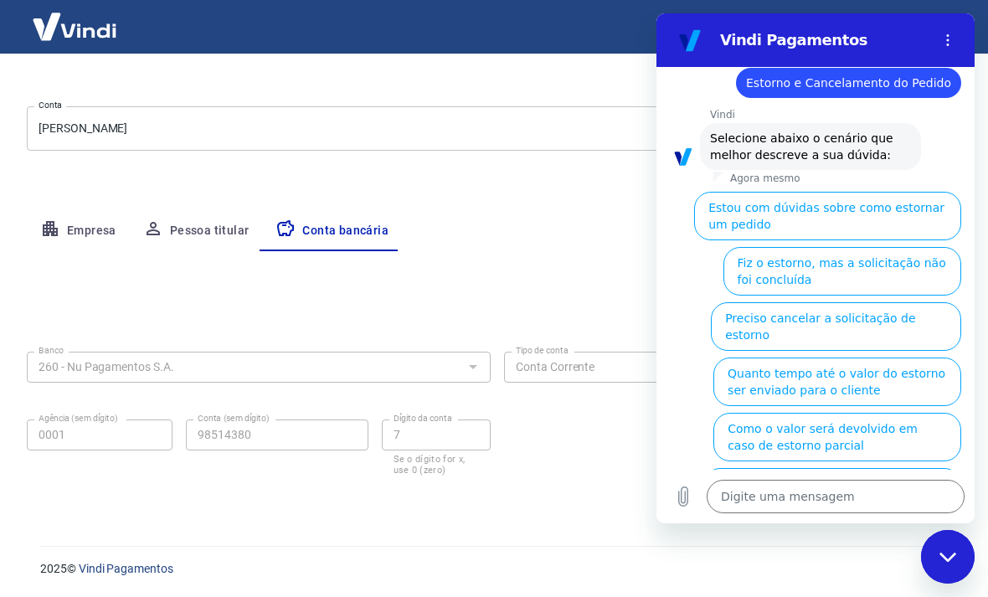
scroll to position [762, 0]
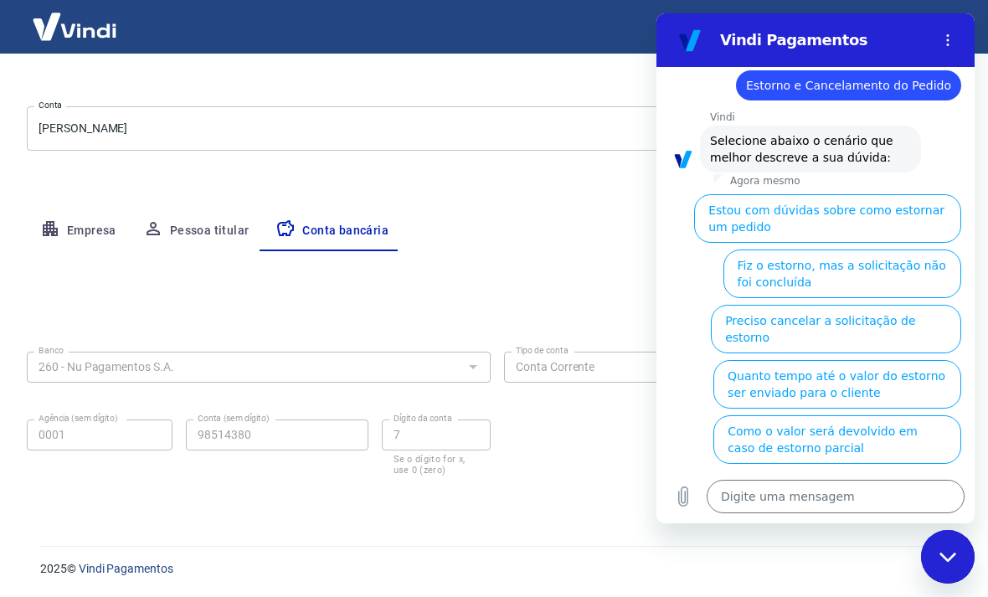
click at [848, 513] on textarea at bounding box center [835, 496] width 258 height 33
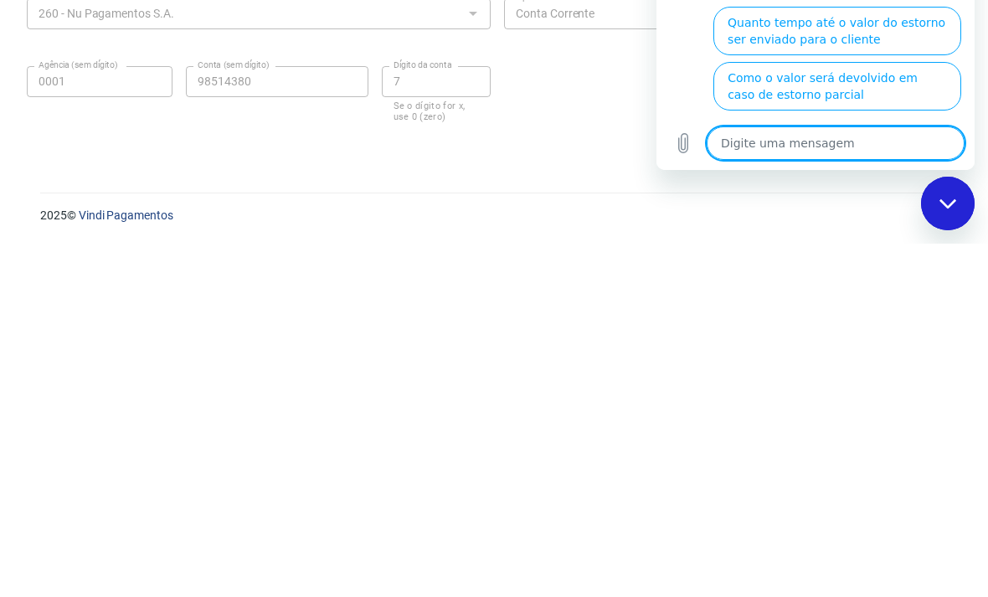
type textarea "S"
type textarea "x"
type textarea "Si"
type textarea "x"
type textarea "Sim"
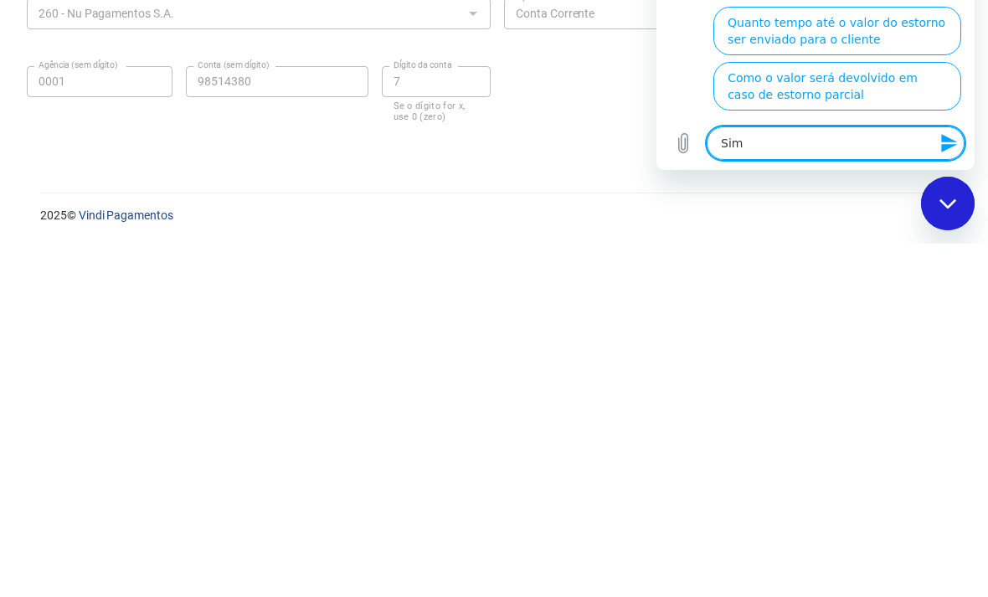
type textarea "x"
type textarea "Sim"
type textarea "x"
type textarea "Sim"
click at [960, 210] on div "Fechar janela de mensagens" at bounding box center [947, 203] width 50 height 50
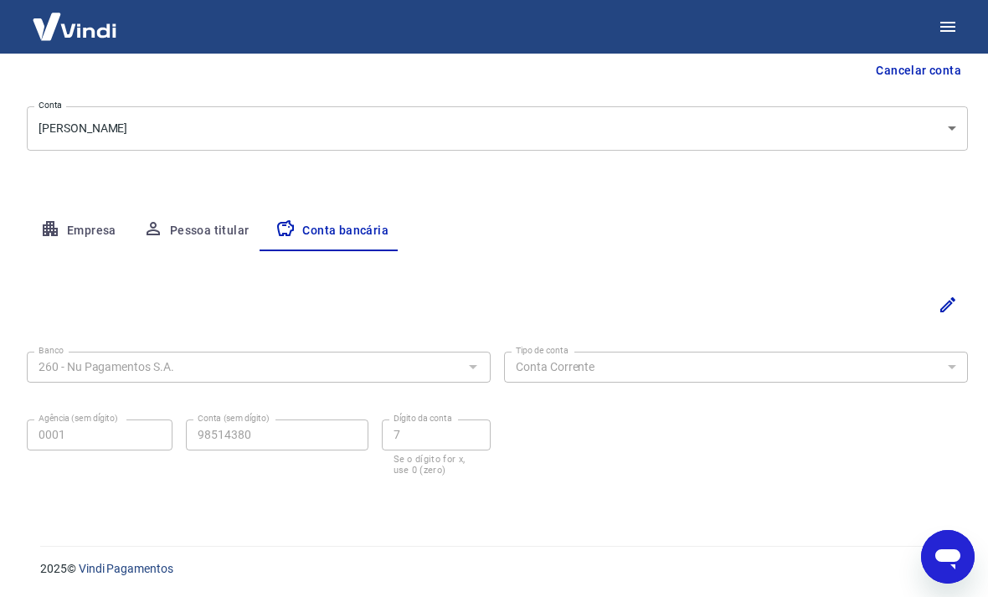
click at [949, 553] on icon "Abrir janela de mensagens" at bounding box center [947, 559] width 25 height 20
type textarea "x"
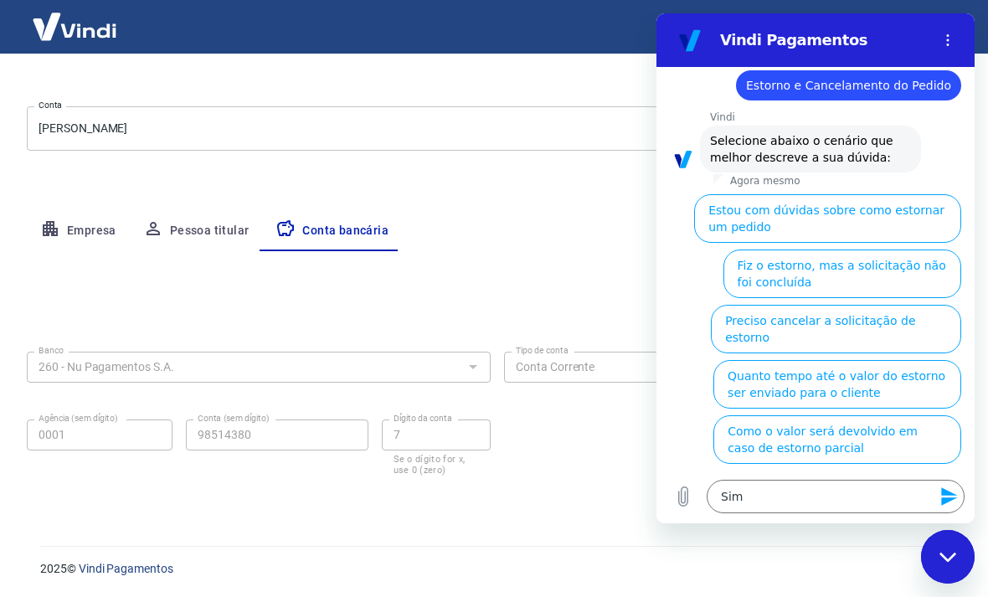
click at [952, 506] on icon "Enviar mensagem" at bounding box center [949, 496] width 20 height 20
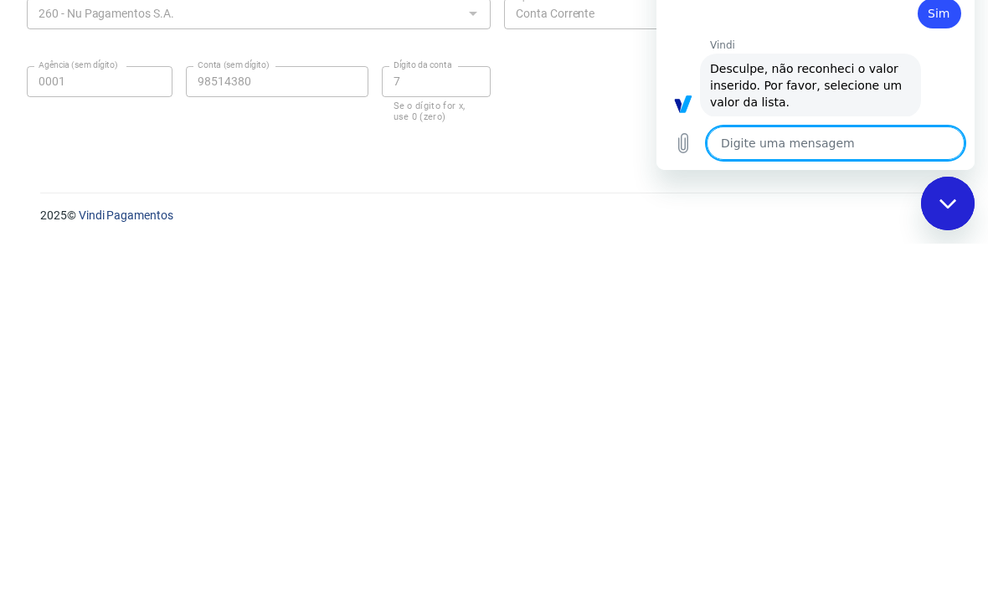
scroll to position [593, 0]
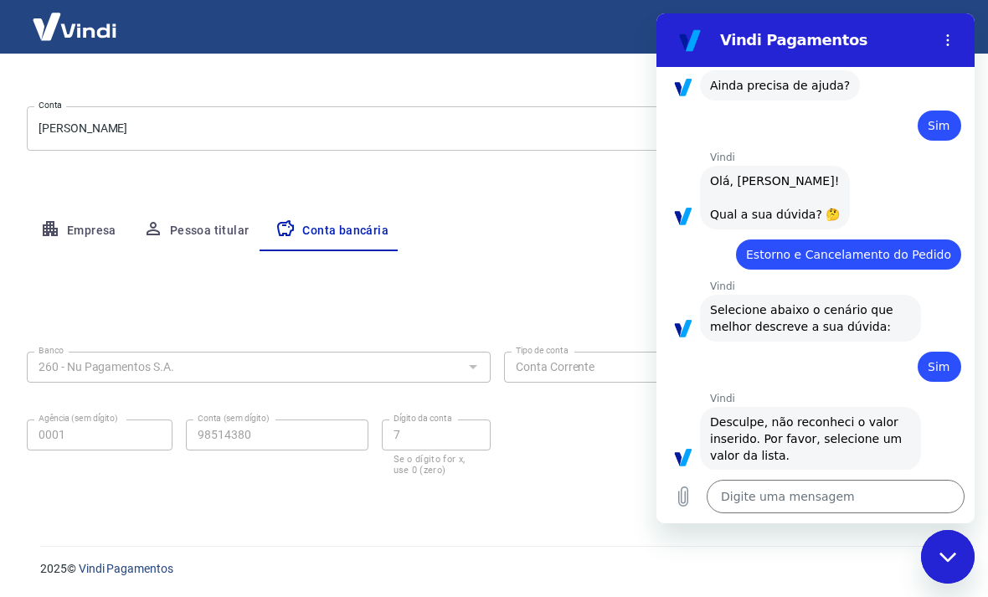
type textarea "x"
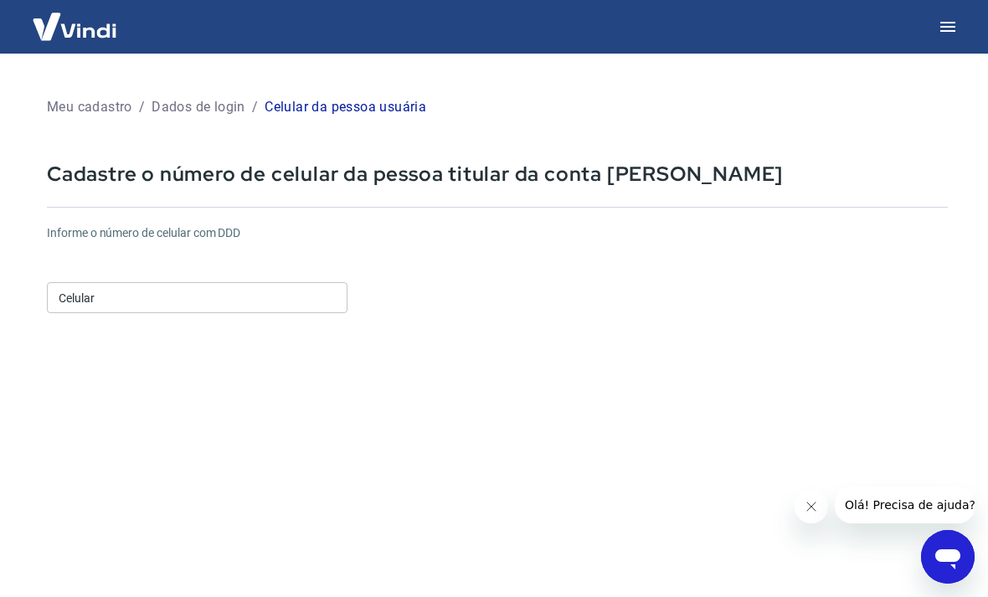
click at [958, 554] on icon "Abrir janela de mensagens" at bounding box center [947, 559] width 25 height 20
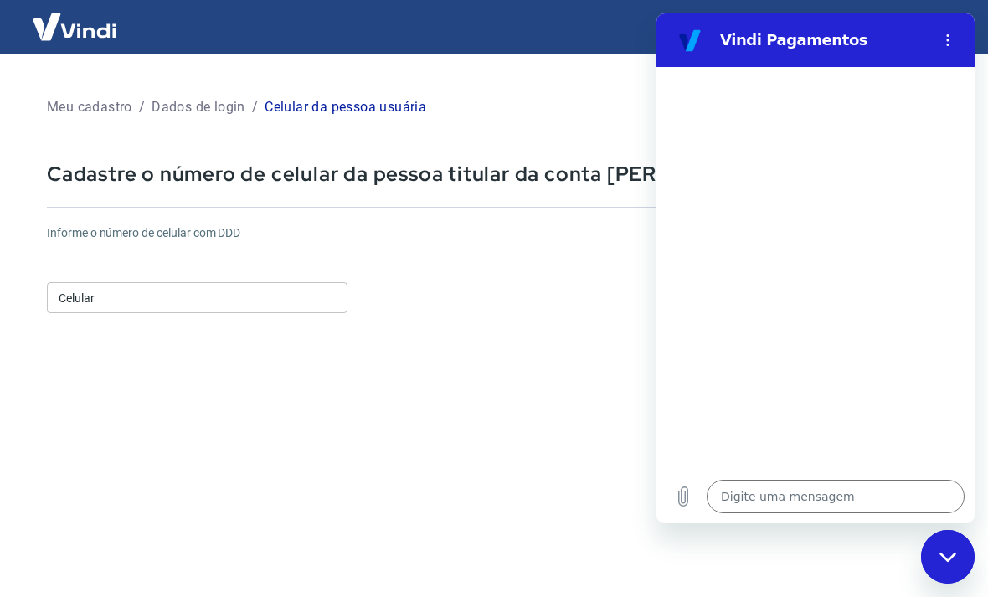
click at [863, 513] on textarea at bounding box center [835, 496] width 258 height 33
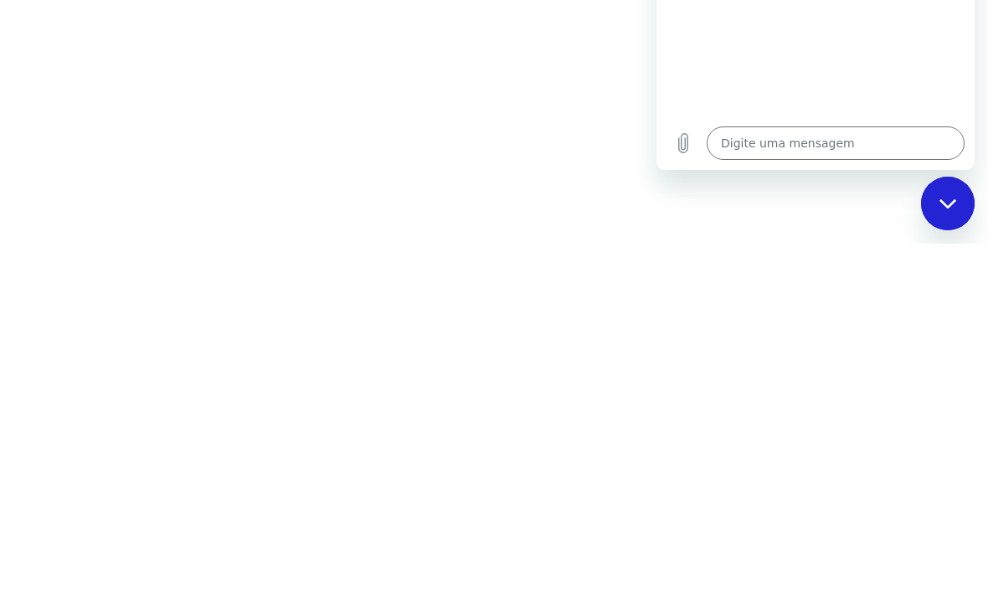
scroll to position [195, 0]
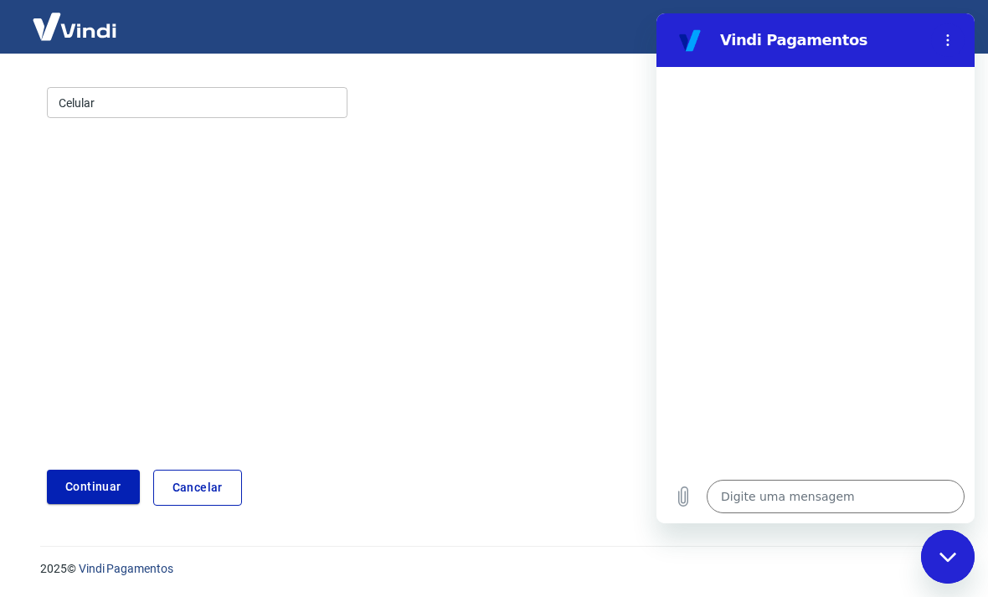
type textarea "x"
click at [886, 513] on textarea at bounding box center [835, 496] width 258 height 33
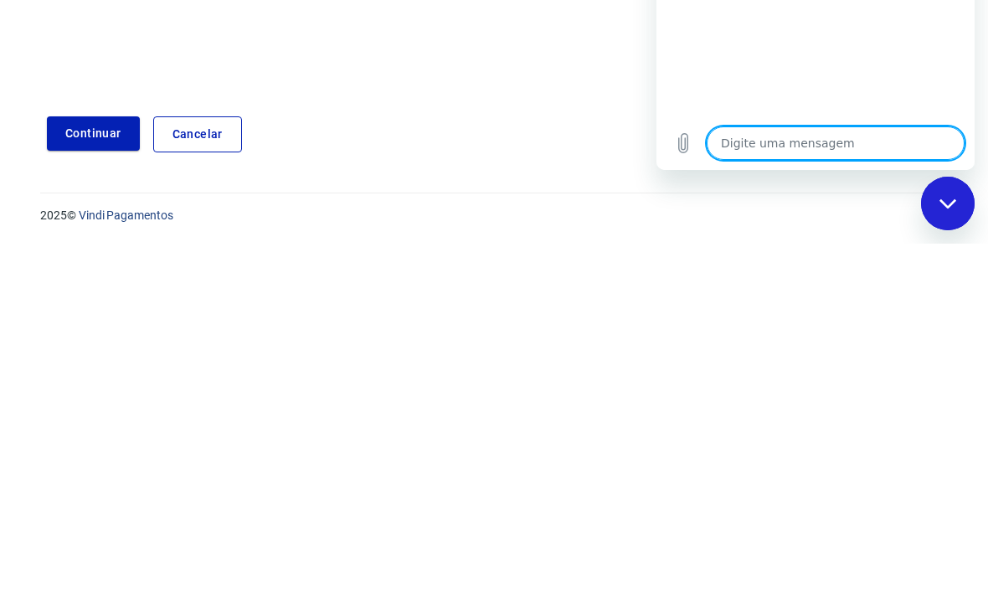
type textarea "P"
type textarea "x"
type textarea "O"
type textarea "x"
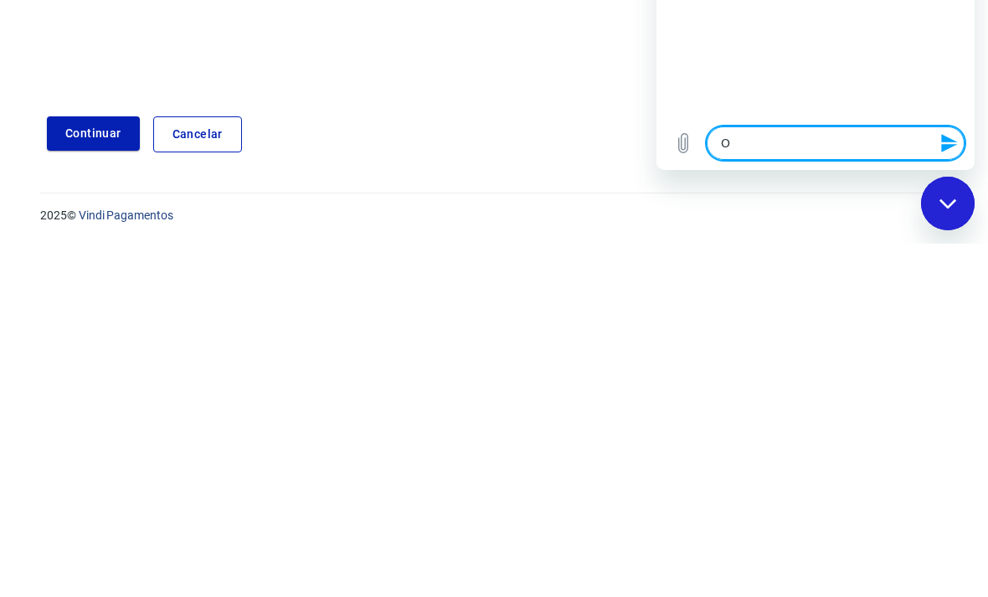
type textarea "Oi"
type textarea "x"
type textarea "Oi"
click at [956, 210] on div "Fechar janela de mensagens" at bounding box center [947, 203] width 50 height 50
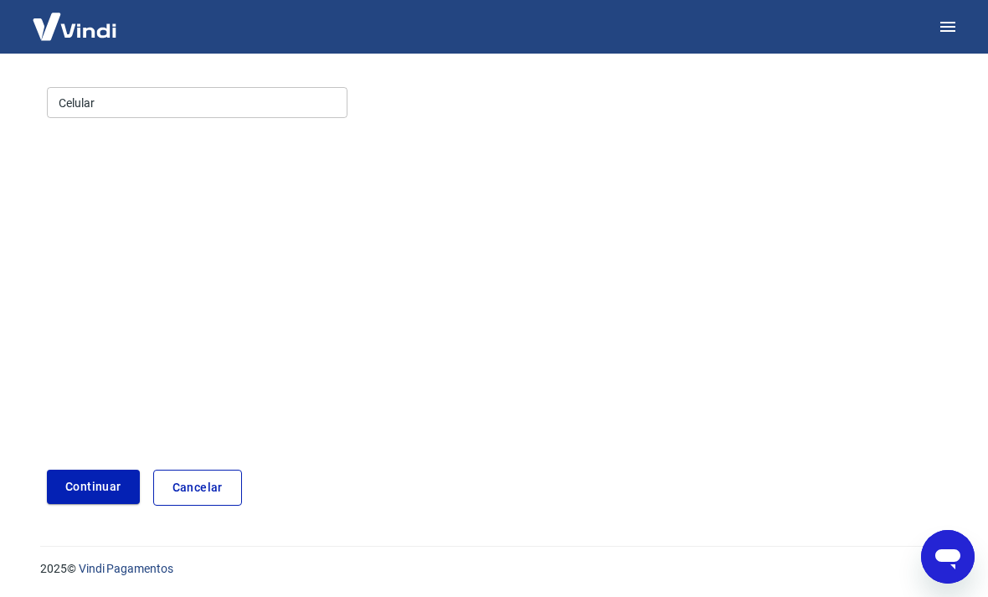
click at [952, 540] on div "Abrir janela de mensagens" at bounding box center [947, 556] width 50 height 50
type textarea "x"
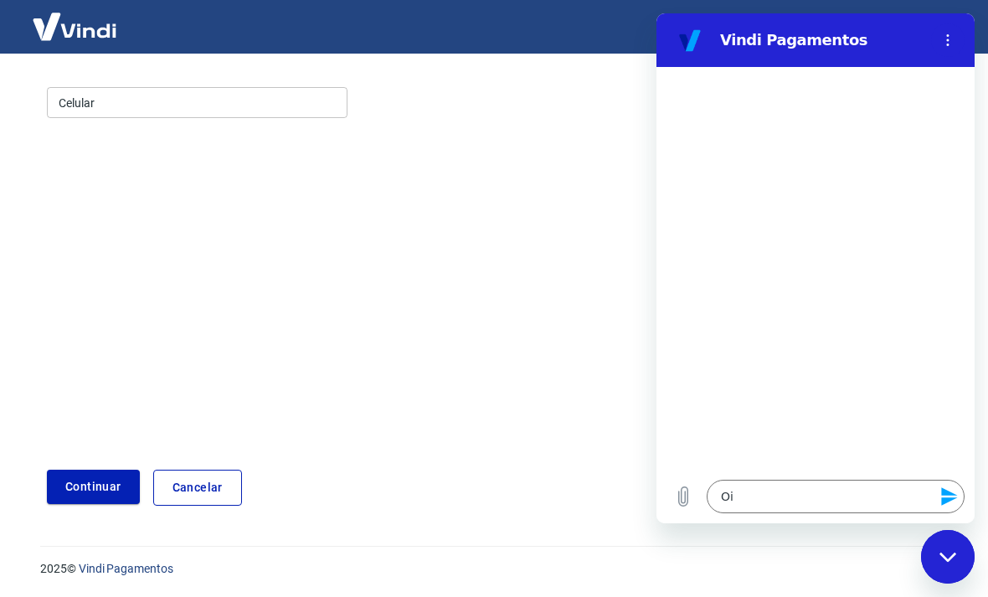
click at [948, 505] on icon "Enviar mensagem" at bounding box center [949, 496] width 16 height 18
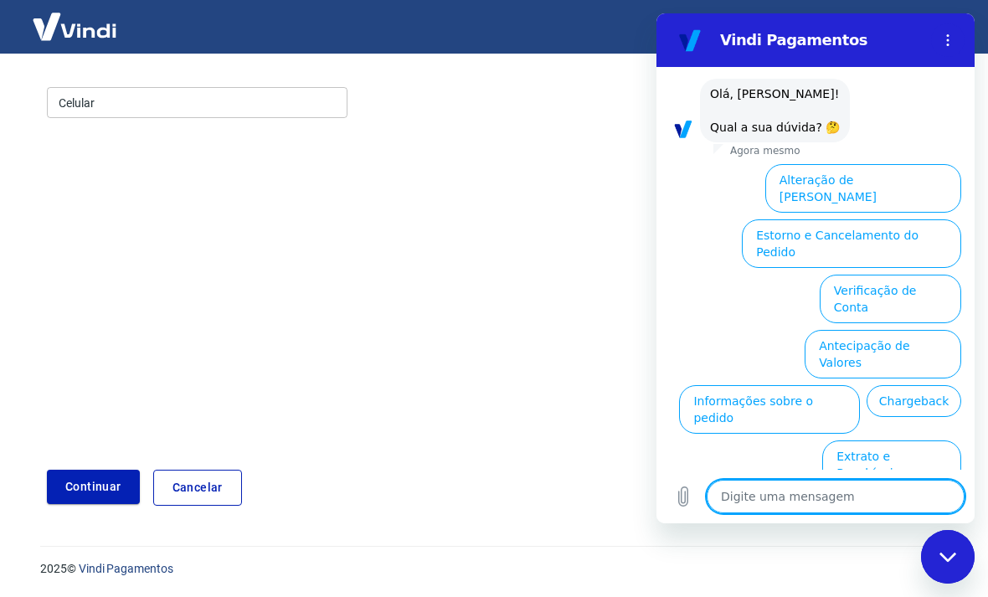
scroll to position [65, 0]
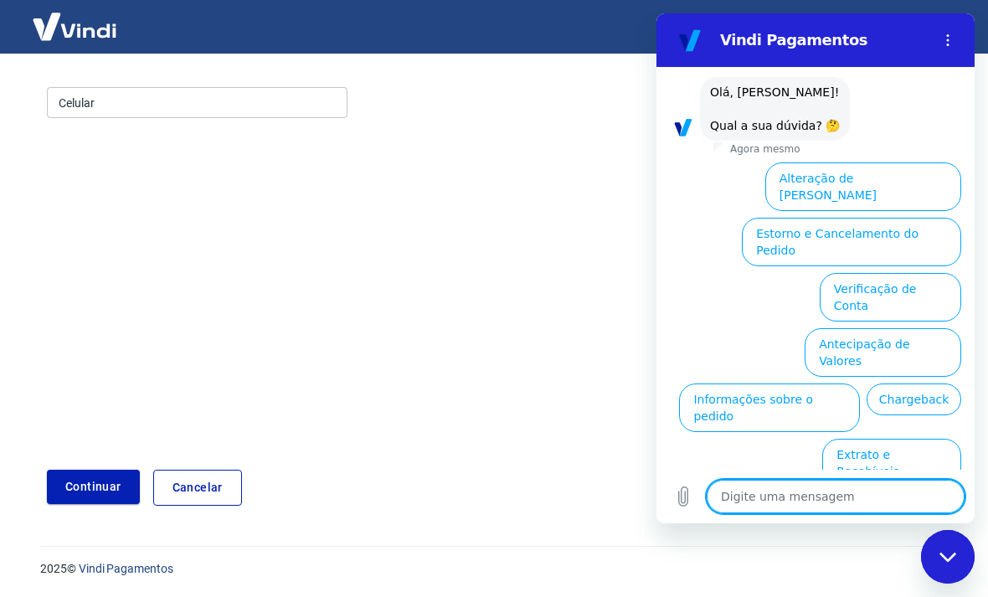
click at [894, 273] on button "Verificação de Conta" at bounding box center [889, 297] width 141 height 49
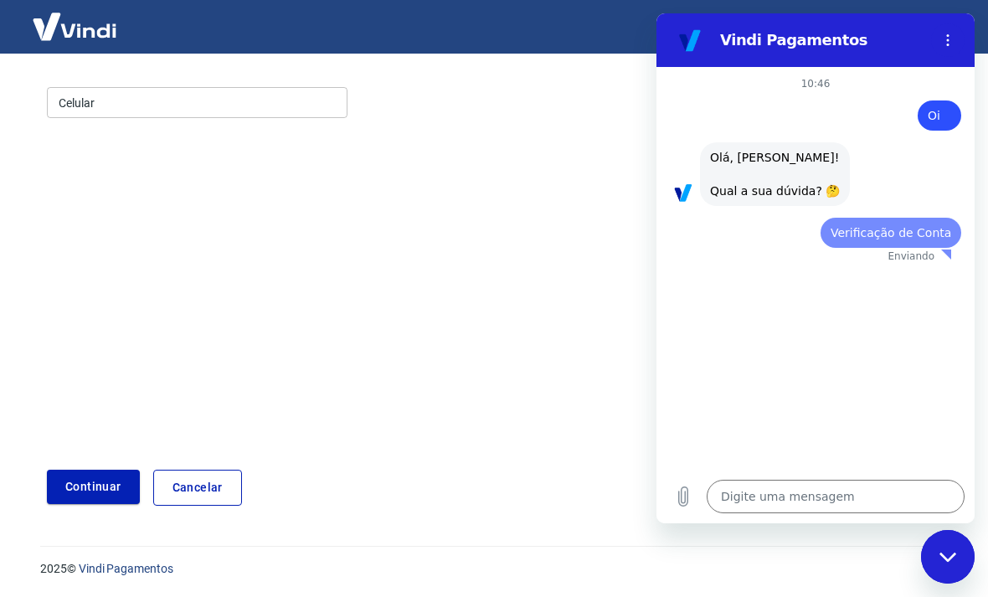
scroll to position [0, 0]
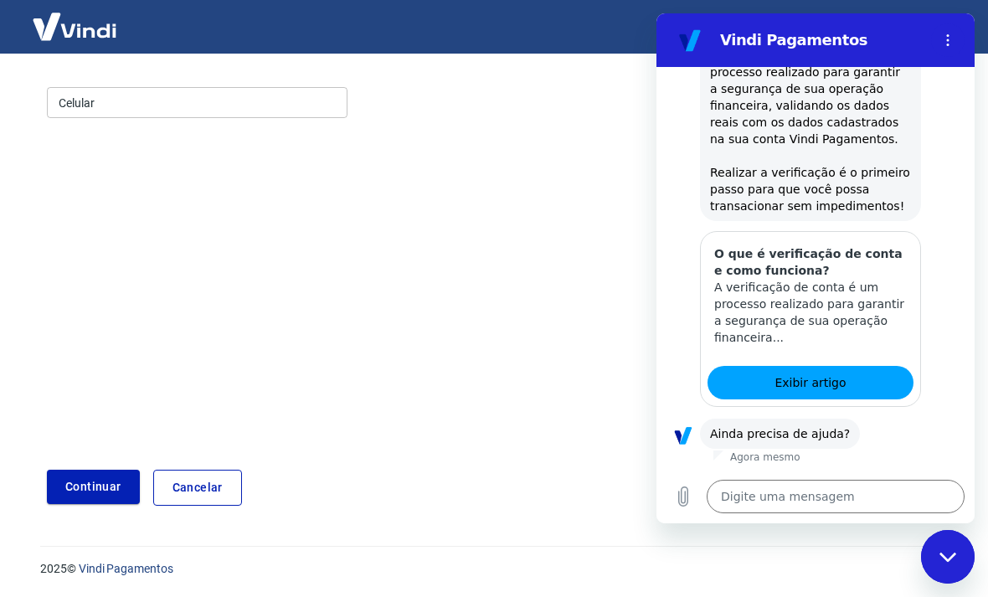
click at [875, 502] on button "Sim" at bounding box center [878, 486] width 49 height 32
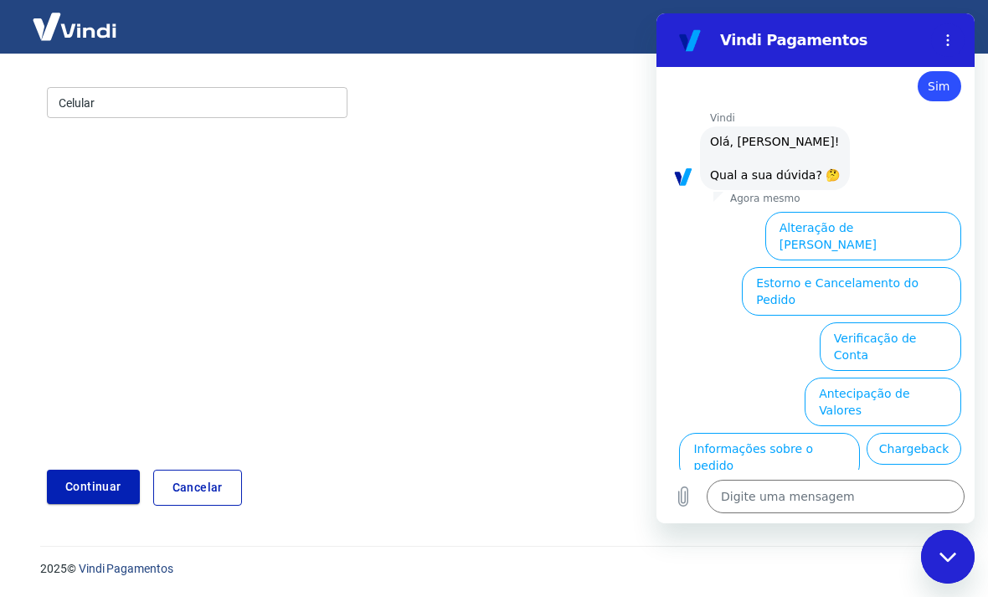
scroll to position [685, 0]
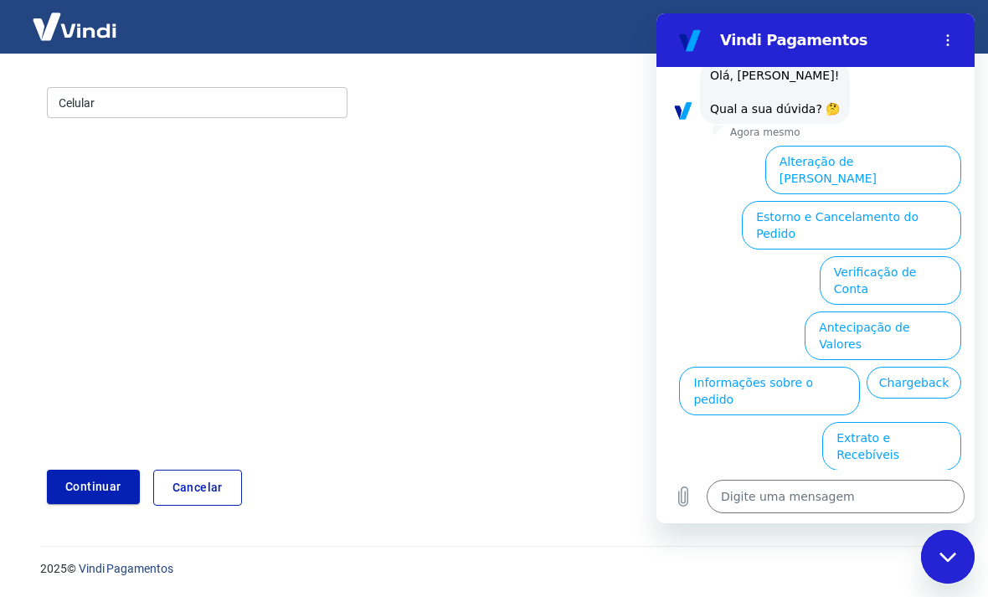
click at [926, 194] on button "Alteração de [PERSON_NAME]" at bounding box center [863, 170] width 196 height 49
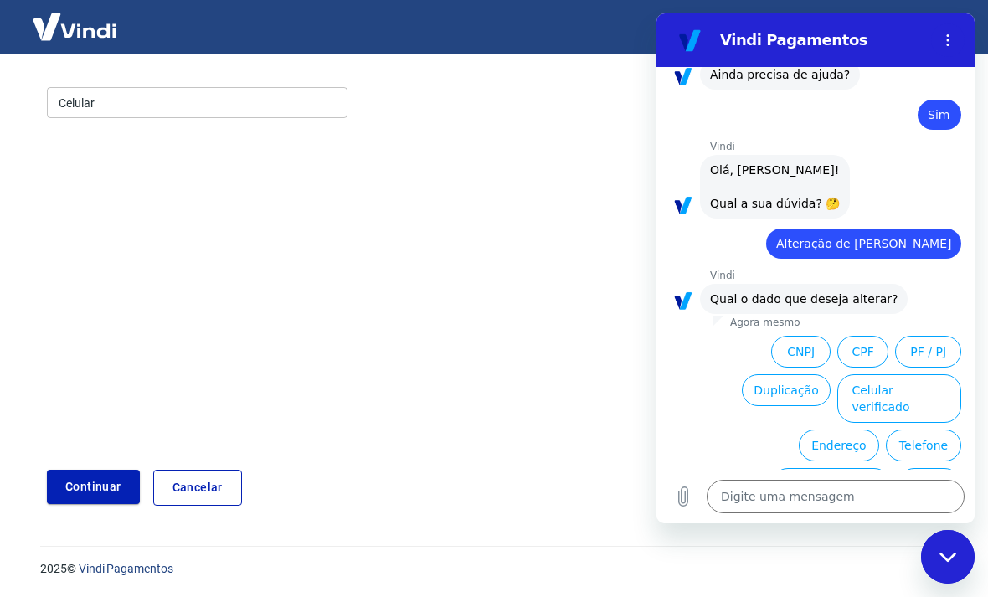
scroll to position [626, 0]
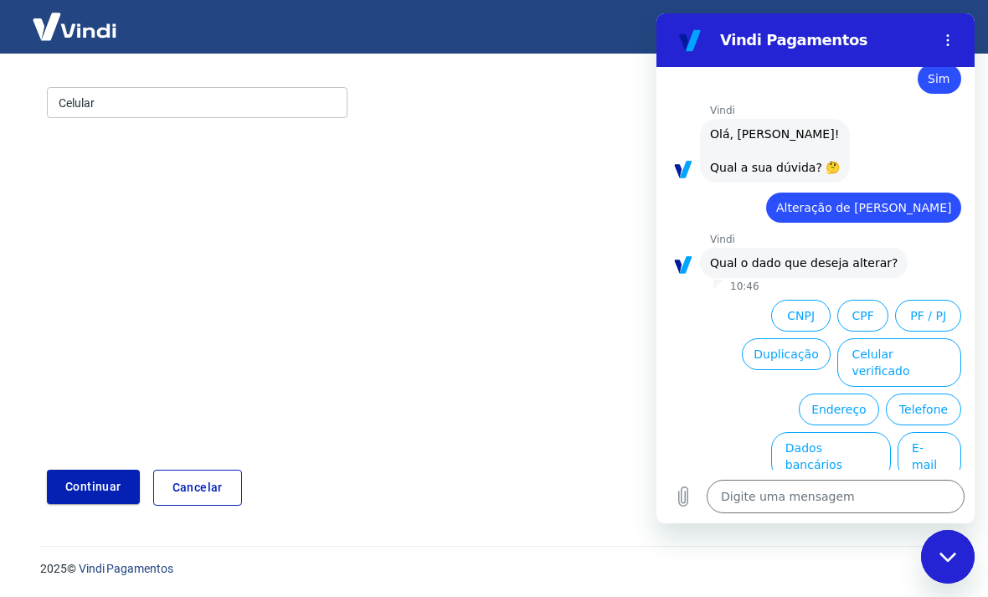
type textarea "x"
